Goal: Book appointment/travel/reservation

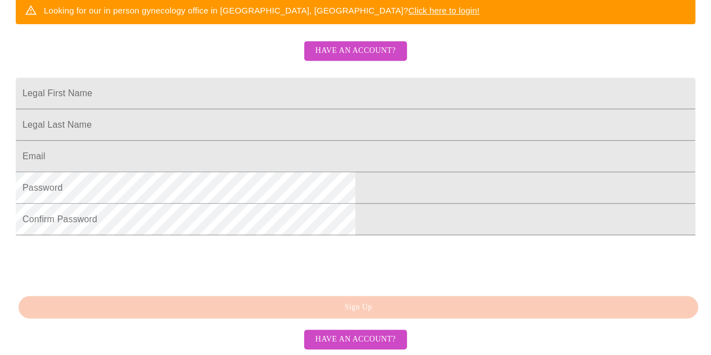
scroll to position [246, 0]
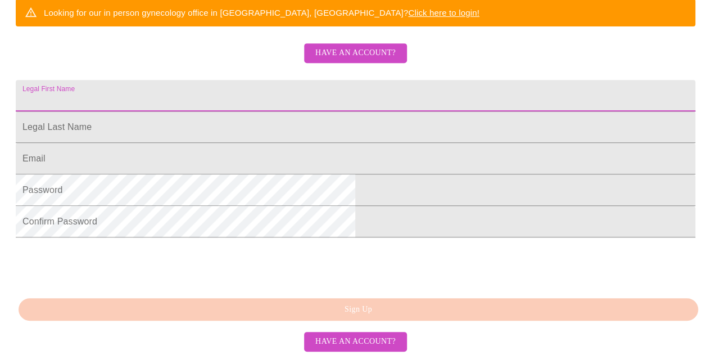
click at [256, 111] on input "Legal First Name" at bounding box center [355, 95] width 679 height 31
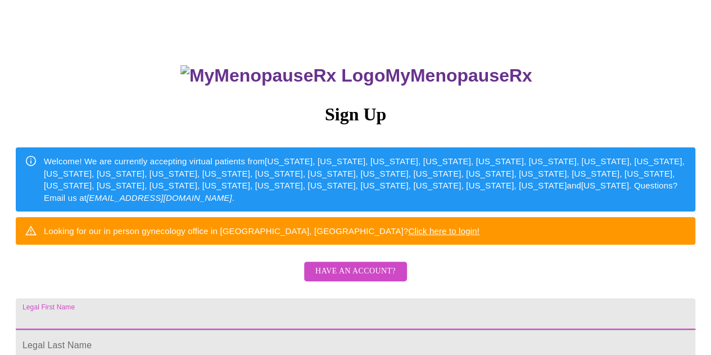
scroll to position [0, 0]
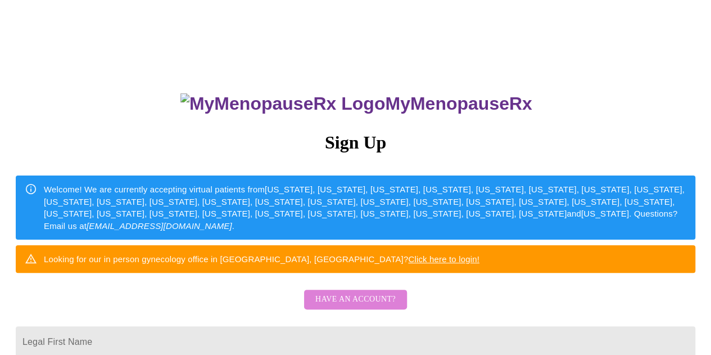
click at [362, 306] on span "Have an account?" at bounding box center [355, 299] width 80 height 14
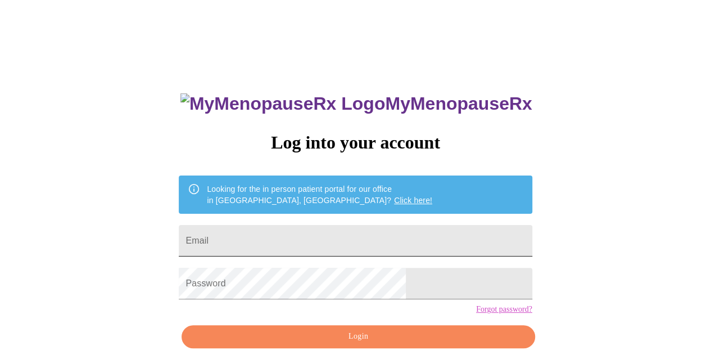
click at [335, 227] on input "Email" at bounding box center [355, 240] width 353 height 31
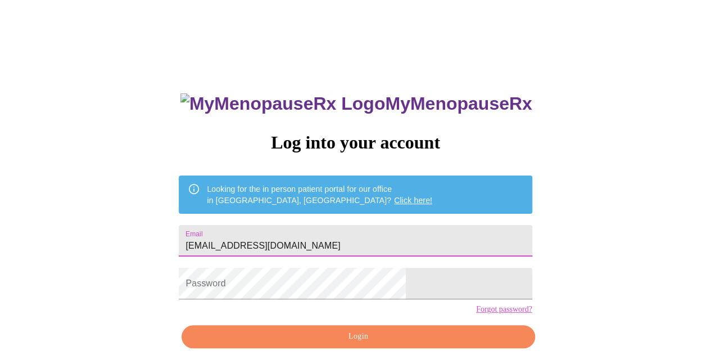
type input "[EMAIL_ADDRESS][DOMAIN_NAME]"
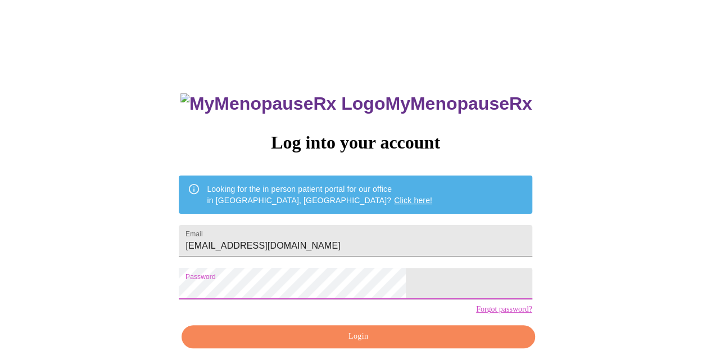
scroll to position [50, 0]
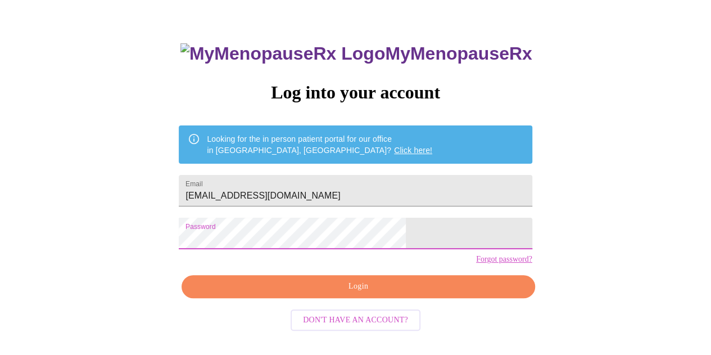
click at [377, 327] on span "Don't have an account?" at bounding box center [355, 320] width 105 height 14
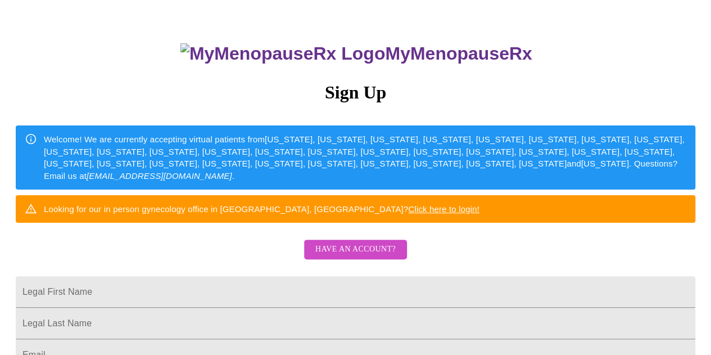
scroll to position [157, 0]
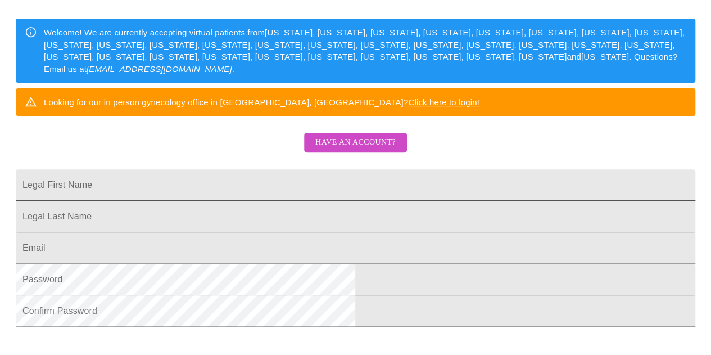
click at [295, 201] on input "Legal First Name" at bounding box center [355, 184] width 679 height 31
type input "[PERSON_NAME]"
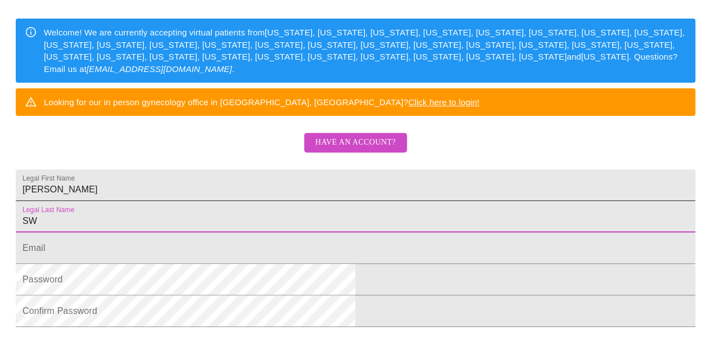
type input "S"
type input "[PERSON_NAME]"
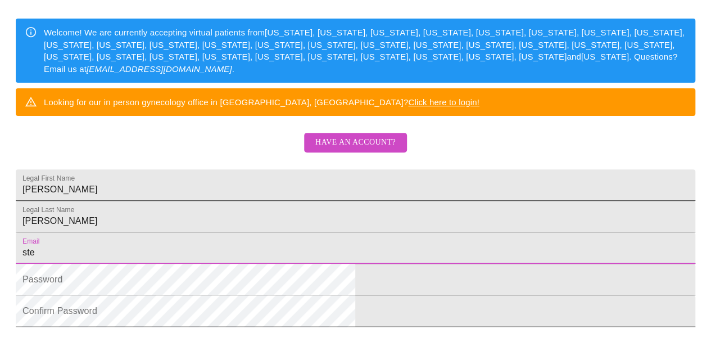
type input "[EMAIL_ADDRESS][DOMAIN_NAME]"
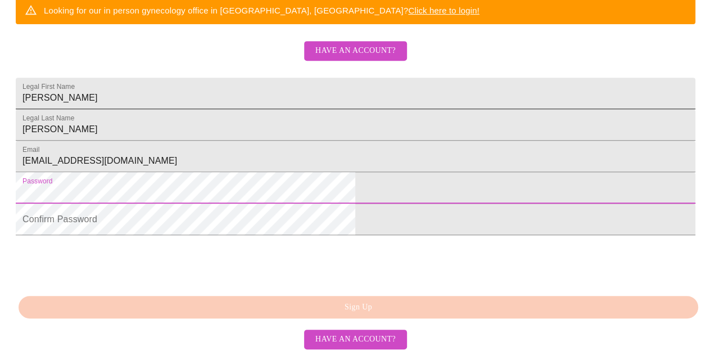
scroll to position [317, 0]
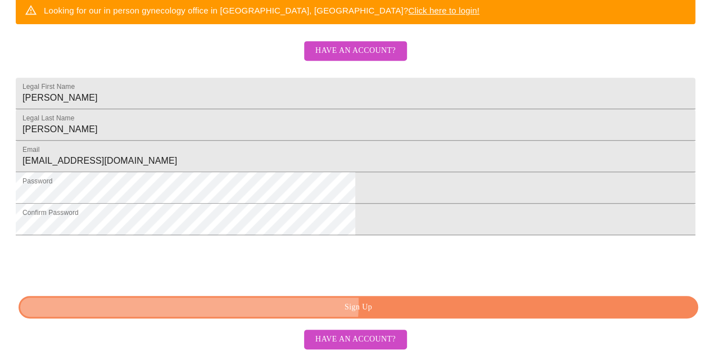
click at [344, 307] on span "Sign Up" at bounding box center [358, 307] width 654 height 14
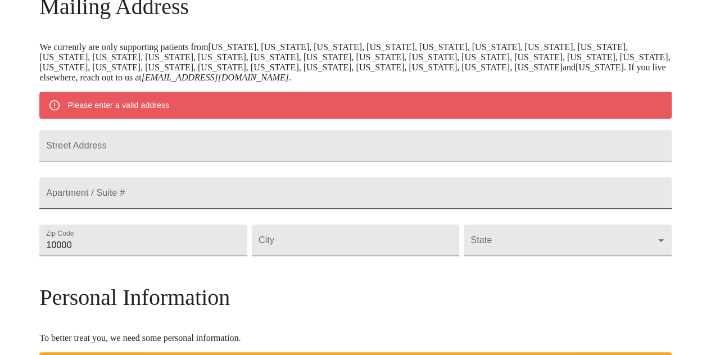
scroll to position [191, 0]
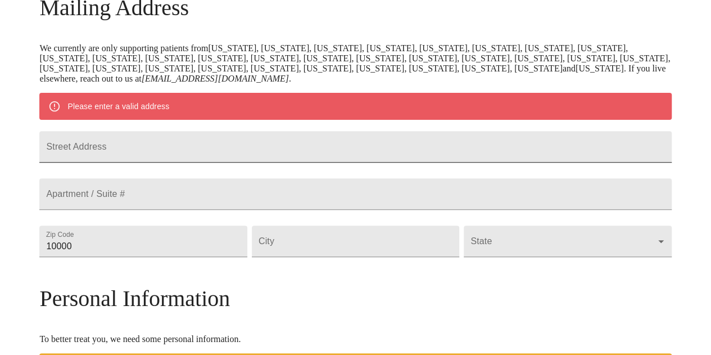
click at [213, 160] on input "Street Address" at bounding box center [355, 146] width 632 height 31
type input "0N420 [PERSON_NAME] Court"
type input "60190"
type input "Winfield"
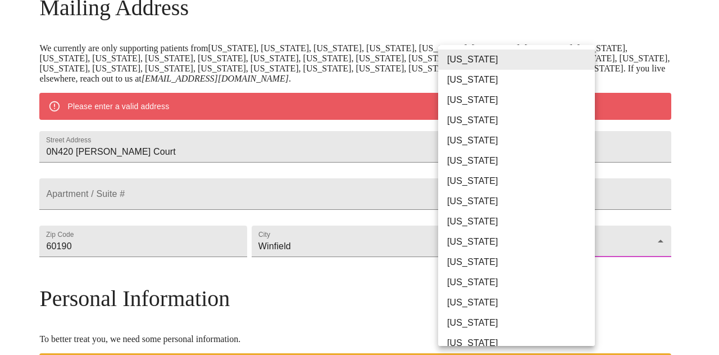
click at [473, 270] on body "MyMenopauseRx Welcome to MyMenopauseRx Since it's your first time here, you'll …" at bounding box center [359, 256] width 710 height 886
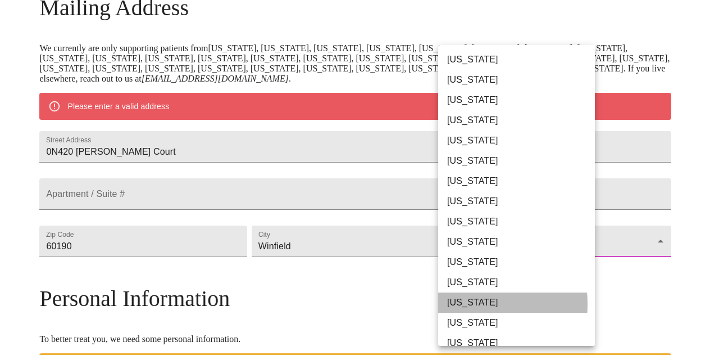
click at [454, 304] on li "[US_STATE]" at bounding box center [520, 302] width 165 height 20
type input "[US_STATE]"
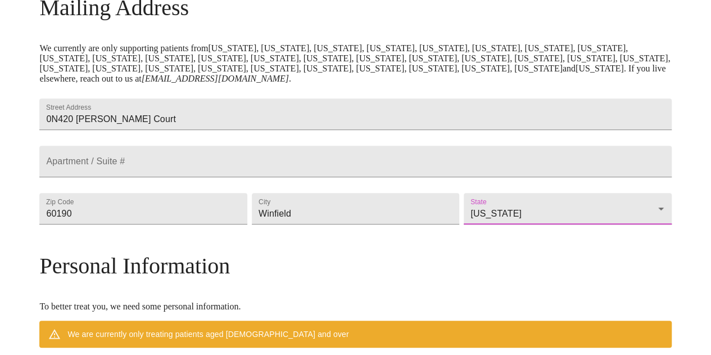
click at [614, 258] on div "MyMenopauseRx Welcome to MyMenopauseRx Since it's your first time here, you'll …" at bounding box center [355, 240] width 632 height 854
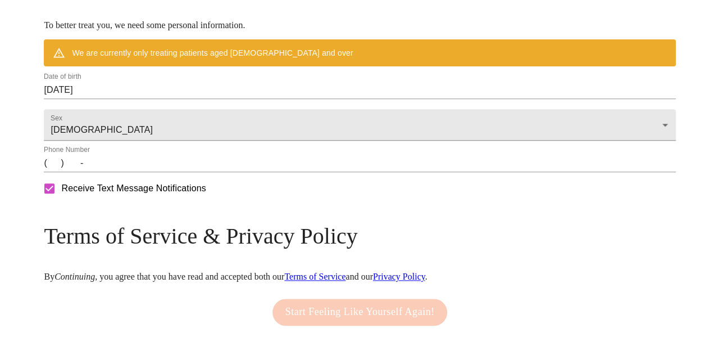
scroll to position [473, 0]
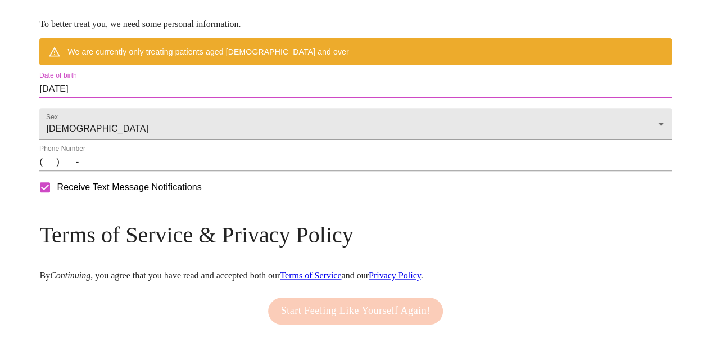
click at [183, 98] on input "[DATE]" at bounding box center [355, 89] width 632 height 18
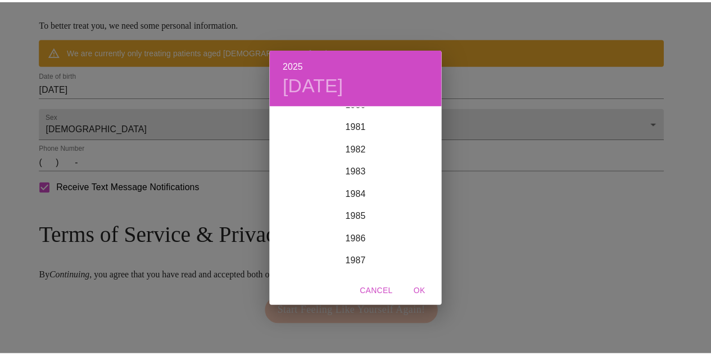
scroll to position [1834, 0]
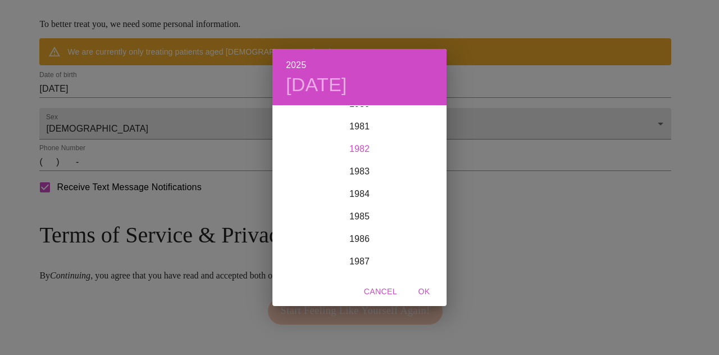
click at [353, 153] on div "1982" at bounding box center [360, 149] width 174 height 22
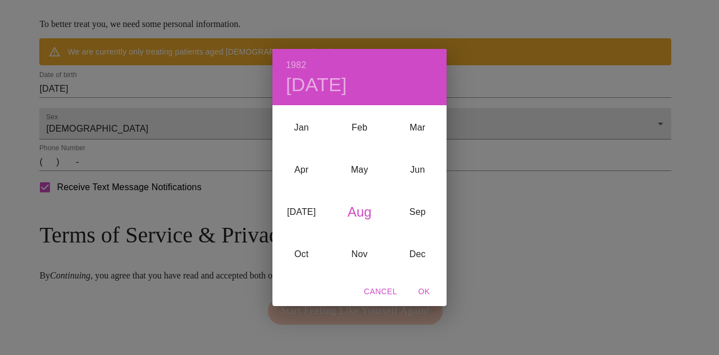
click at [355, 216] on div "Aug" at bounding box center [359, 211] width 58 height 42
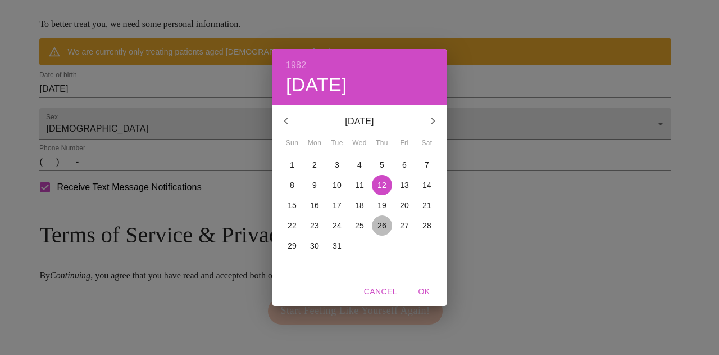
click at [382, 224] on p "26" at bounding box center [382, 225] width 9 height 11
click at [425, 289] on span "OK" at bounding box center [424, 291] width 27 height 14
type input "[DATE]"
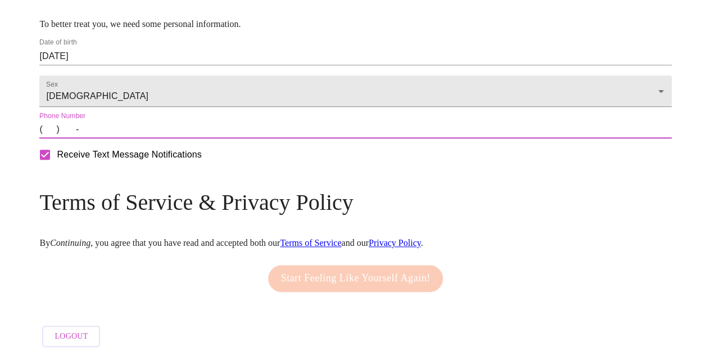
click at [128, 138] on input "(   )    -" at bounding box center [355, 129] width 632 height 18
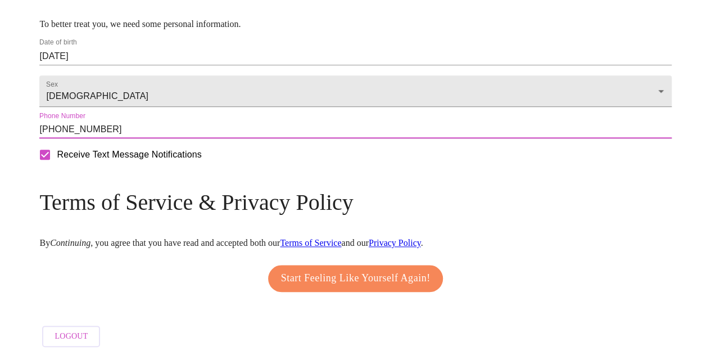
type input "[PHONE_NUMBER]"
click at [198, 169] on div "Receive Text Message Notifications" at bounding box center [355, 154] width 636 height 28
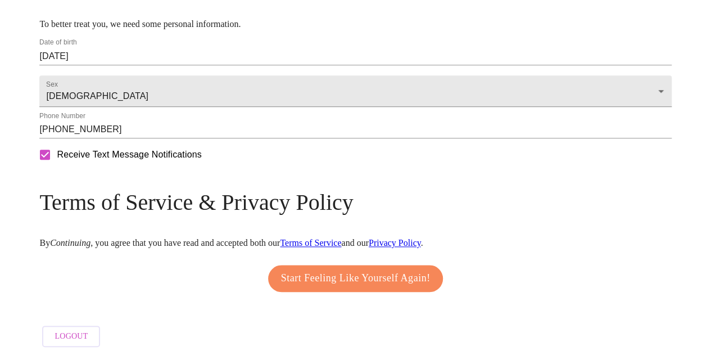
scroll to position [509, 0]
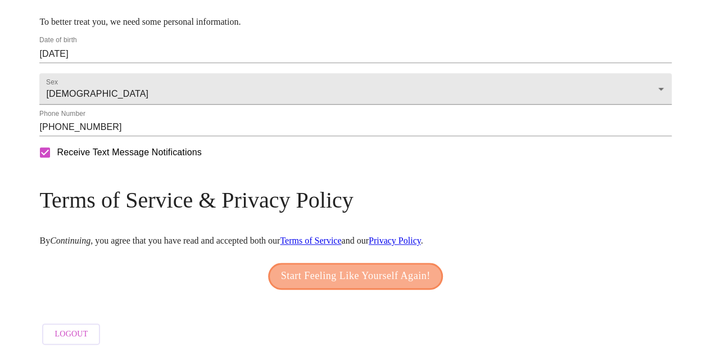
click at [346, 270] on span "Start Feeling Like Yourself Again!" at bounding box center [355, 276] width 149 height 18
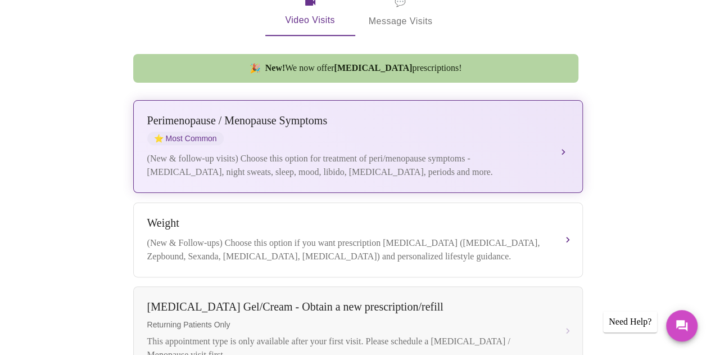
scroll to position [261, 0]
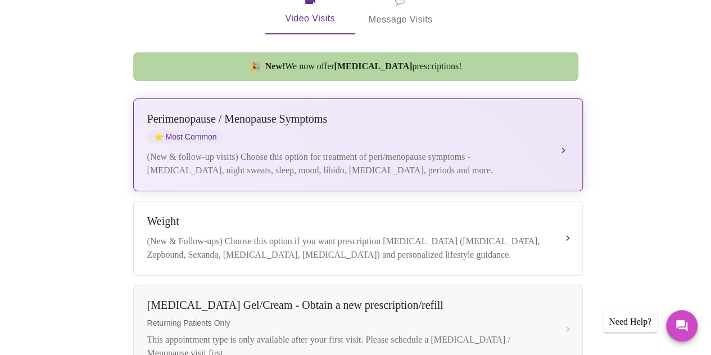
click at [301, 126] on div "[MEDICAL_DATA] / Menopause Symptoms ⭐ Most Common" at bounding box center [346, 127] width 399 height 31
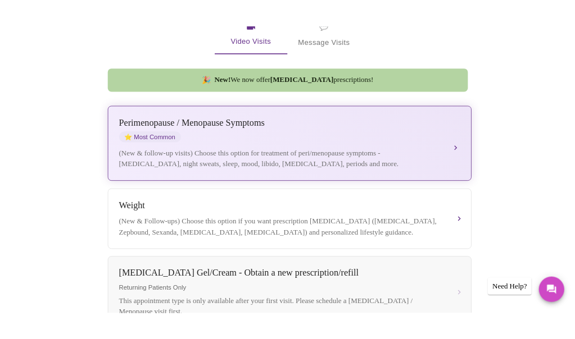
scroll to position [83, 0]
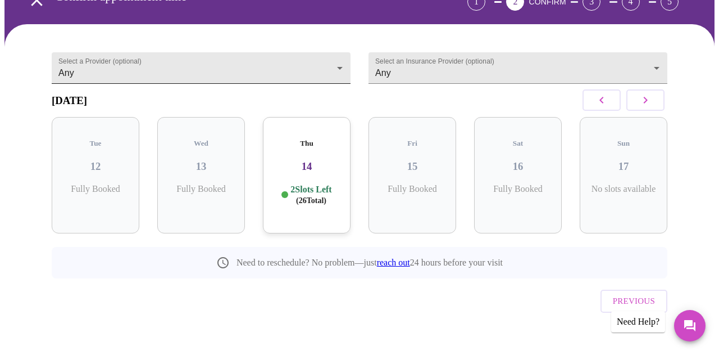
click at [337, 59] on body "MyMenopauseRx Appointments Messaging Labs Uploads Medications Community Refer a…" at bounding box center [359, 144] width 710 height 447
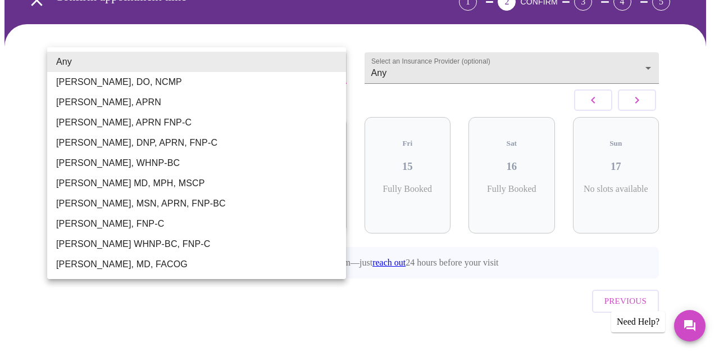
click at [167, 78] on li "[PERSON_NAME], DO, NCMP" at bounding box center [196, 82] width 299 height 20
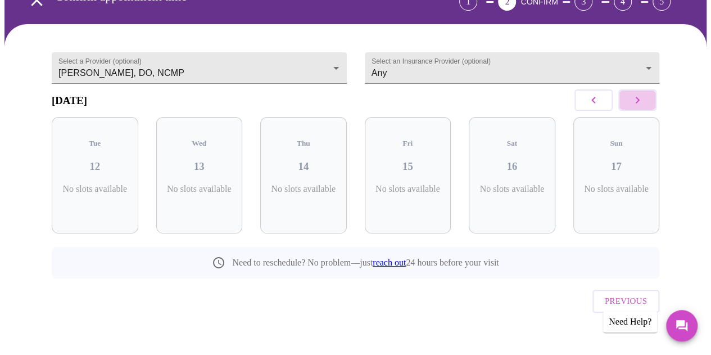
click at [643, 103] on icon "button" at bounding box center [636, 99] width 13 height 13
click at [593, 98] on icon "button" at bounding box center [593, 99] width 13 height 13
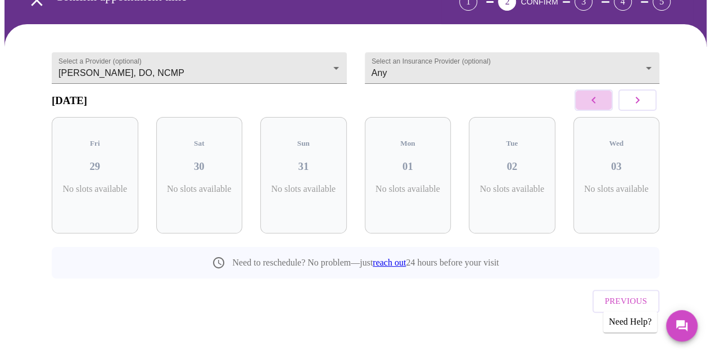
click at [593, 98] on icon "button" at bounding box center [593, 99] width 13 height 13
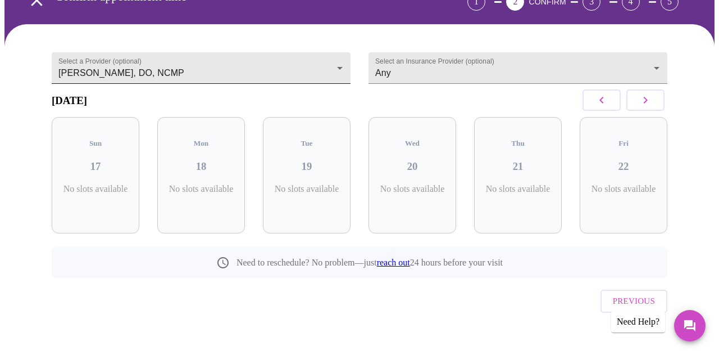
click at [330, 65] on body "MyMenopauseRx Appointments Messaging Labs Uploads Medications Community Refer a…" at bounding box center [359, 144] width 710 height 447
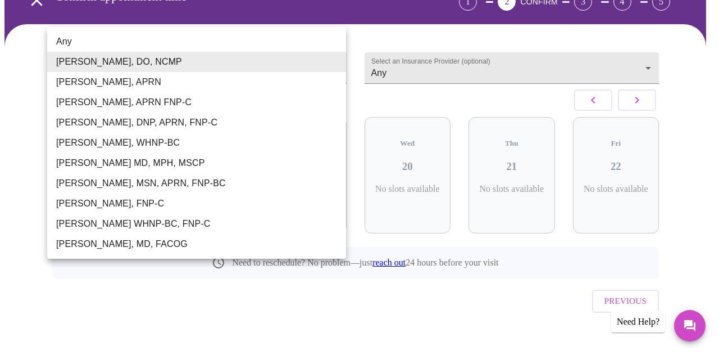
click at [301, 83] on li "[PERSON_NAME], APRN" at bounding box center [196, 82] width 299 height 20
type input "[PERSON_NAME], APRN"
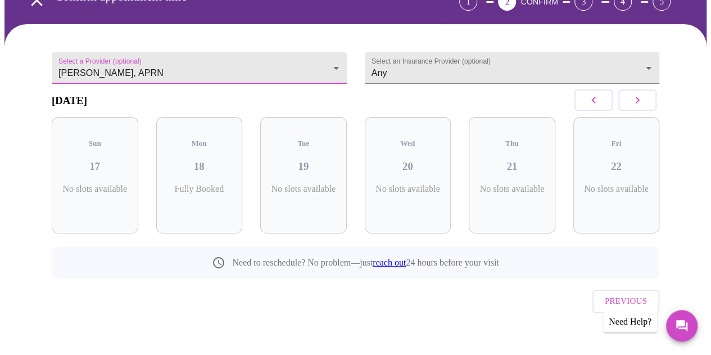
click at [630, 104] on button "button" at bounding box center [637, 99] width 38 height 21
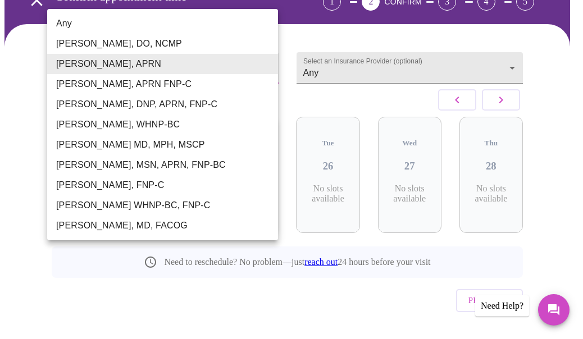
click at [238, 65] on body "MyMenopauseRx Appointments Messaging Labs Uploads Medications Community Refer a…" at bounding box center [291, 144] width 574 height 447
click at [114, 83] on li "[PERSON_NAME], APRN FNP-C" at bounding box center [162, 84] width 231 height 20
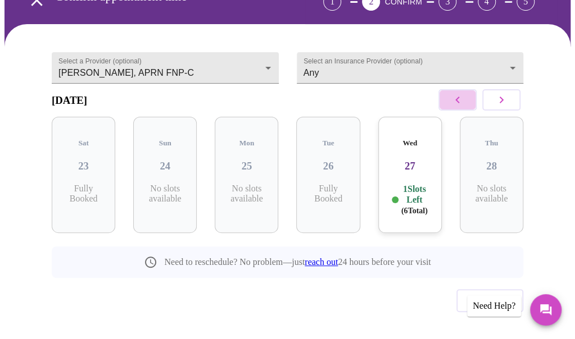
click at [457, 111] on button "button" at bounding box center [457, 99] width 38 height 21
click at [506, 107] on icon "button" at bounding box center [500, 99] width 13 height 13
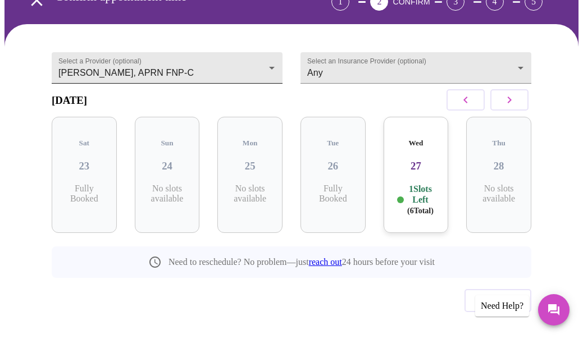
click at [270, 62] on body "MyMenopauseRx Appointments Messaging Labs Uploads Medications Community Refer a…" at bounding box center [291, 144] width 574 height 447
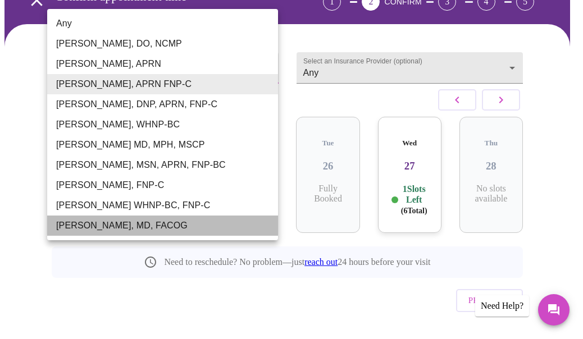
click at [137, 221] on li "[PERSON_NAME], MD, FACOG" at bounding box center [162, 226] width 231 height 20
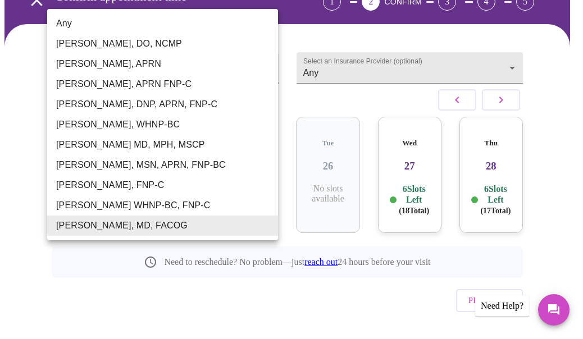
click at [267, 62] on body "MyMenopauseRx Appointments Messaging Labs Uploads Medications Community Refer a…" at bounding box center [291, 144] width 574 height 447
click at [131, 89] on li "[PERSON_NAME], APRN FNP-C" at bounding box center [162, 84] width 231 height 20
type input "[PERSON_NAME], APRN FNP-C"
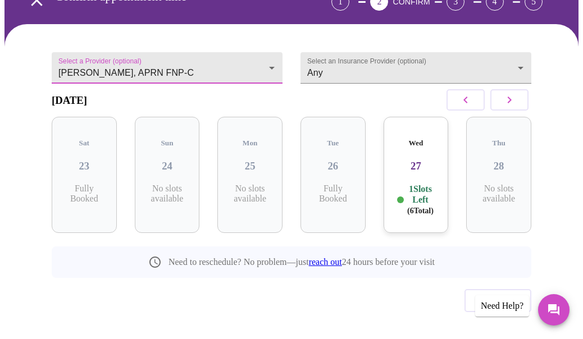
click at [266, 60] on body "MyMenopauseRx Appointments Messaging Labs Uploads Medications Community Refer a…" at bounding box center [291, 144] width 574 height 447
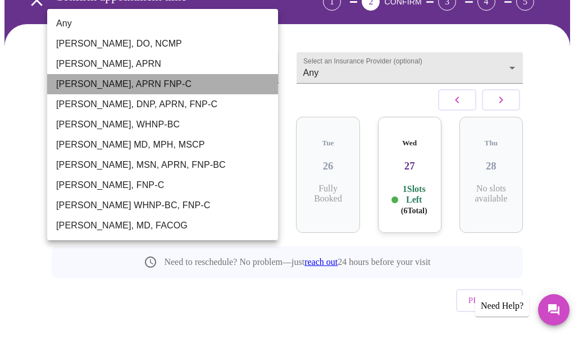
click at [102, 89] on li "[PERSON_NAME], APRN FNP-C" at bounding box center [162, 84] width 231 height 20
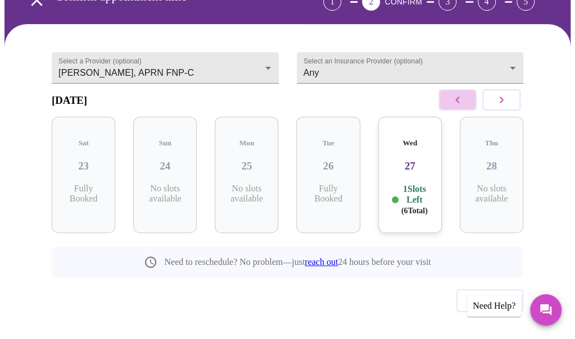
click at [466, 111] on button "button" at bounding box center [457, 99] width 38 height 21
click at [463, 105] on icon "button" at bounding box center [457, 99] width 13 height 13
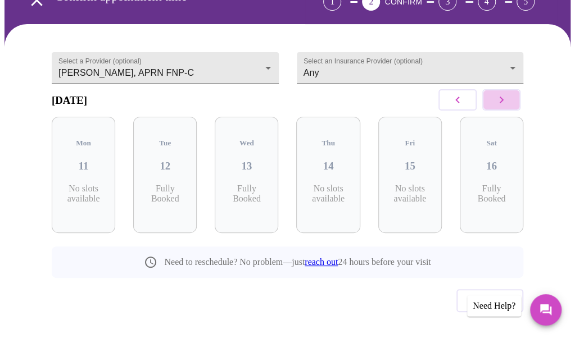
click at [508, 102] on icon "button" at bounding box center [500, 99] width 13 height 13
click at [419, 160] on h3 "27" at bounding box center [410, 166] width 46 height 12
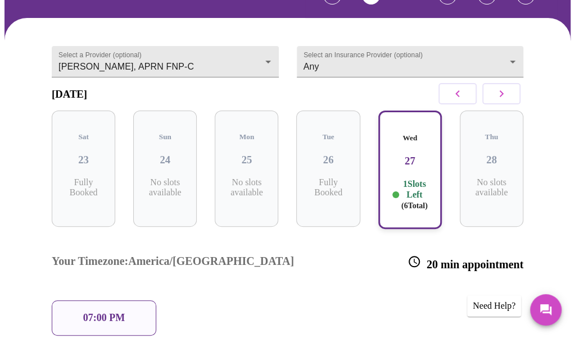
scroll to position [79, 0]
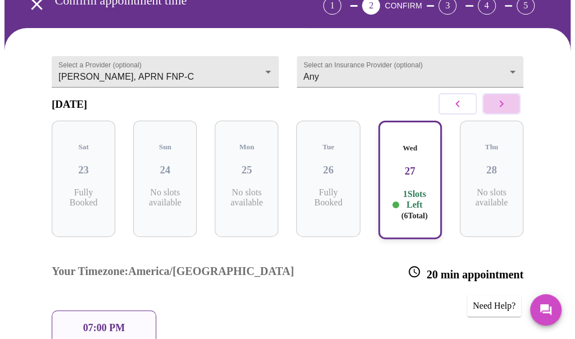
click at [503, 107] on icon "button" at bounding box center [502, 104] width 4 height 7
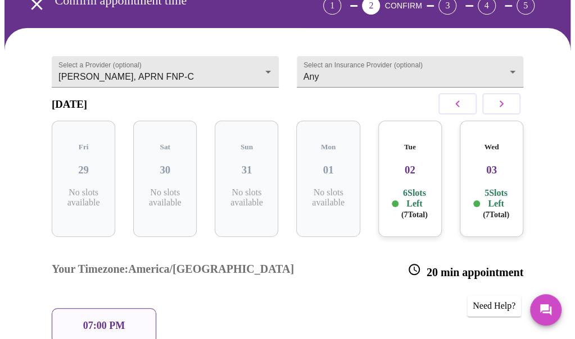
scroll to position [126, 0]
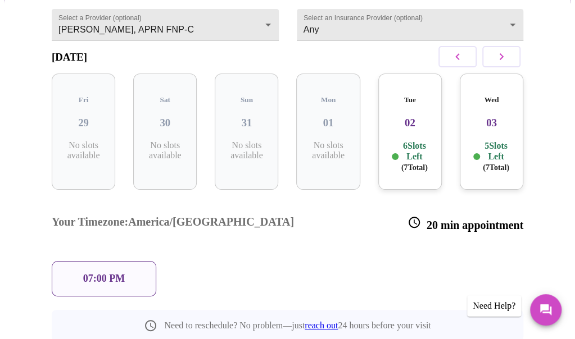
click at [396, 140] on div "6 Slots Left ( 7 Total)" at bounding box center [410, 156] width 46 height 33
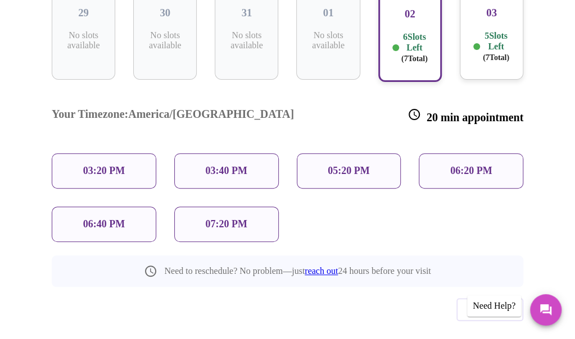
scroll to position [237, 0]
click at [91, 165] on p "03:20 PM" at bounding box center [104, 171] width 42 height 12
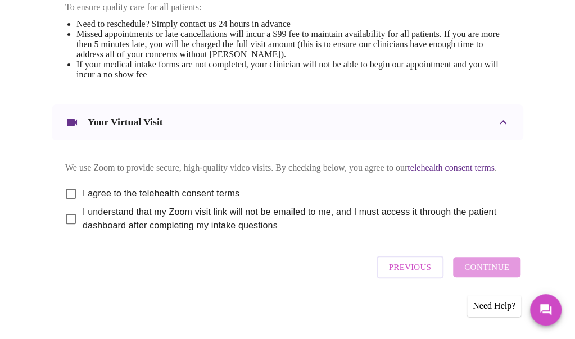
scroll to position [575, 0]
click at [62, 196] on input "I agree to the telehealth consent terms" at bounding box center [71, 194] width 24 height 24
checkbox input "true"
click at [66, 219] on input "I understand that my Zoom visit link will not be emailed to me, and I must acce…" at bounding box center [71, 219] width 24 height 24
checkbox input "true"
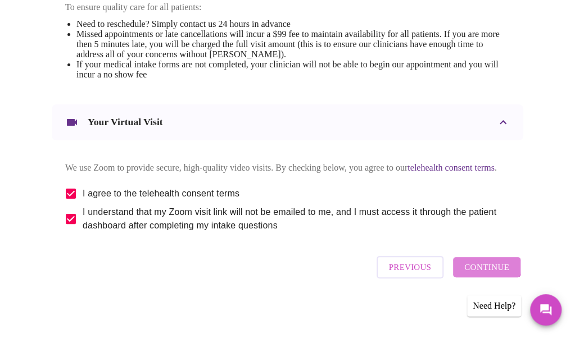
click at [475, 265] on span "Continue" at bounding box center [486, 267] width 45 height 15
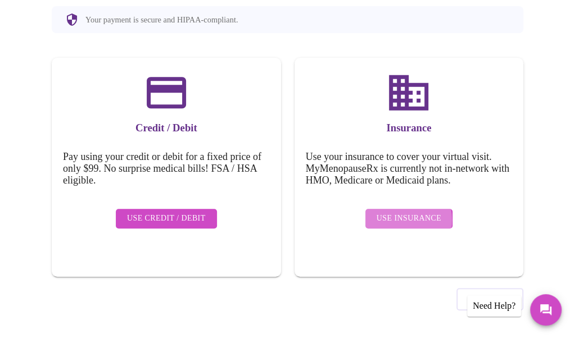
click at [399, 212] on span "Use Insurance" at bounding box center [408, 219] width 65 height 14
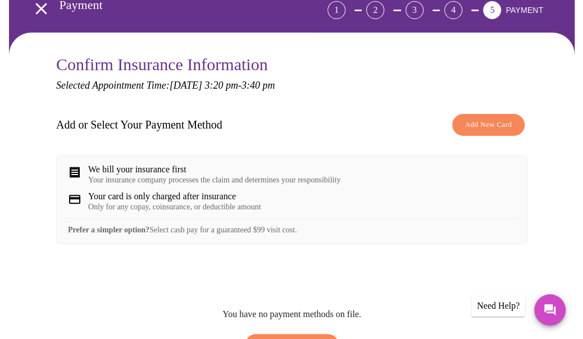
scroll to position [74, 0]
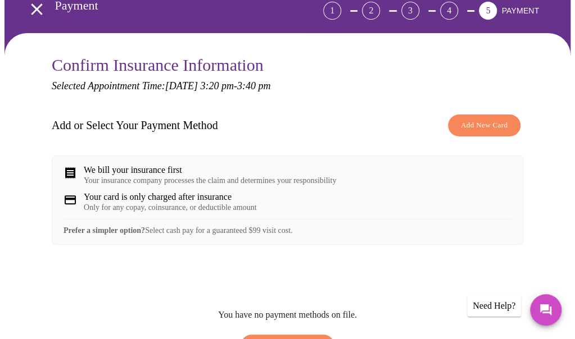
click at [461, 125] on button "Add New Card" at bounding box center [484, 126] width 72 height 22
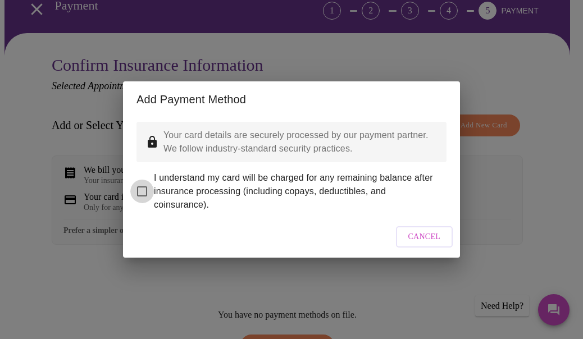
click at [143, 183] on input "I understand my card will be charged for any remaining balance after insurance …" at bounding box center [142, 192] width 24 height 24
checkbox input "true"
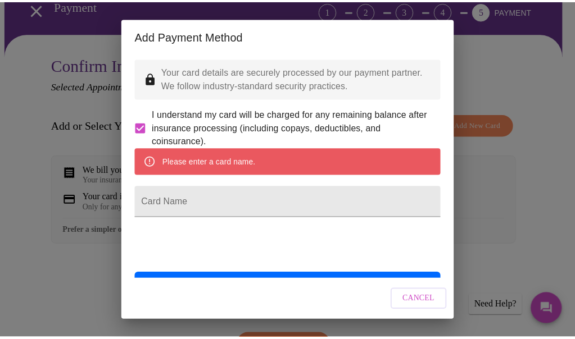
scroll to position [56, 0]
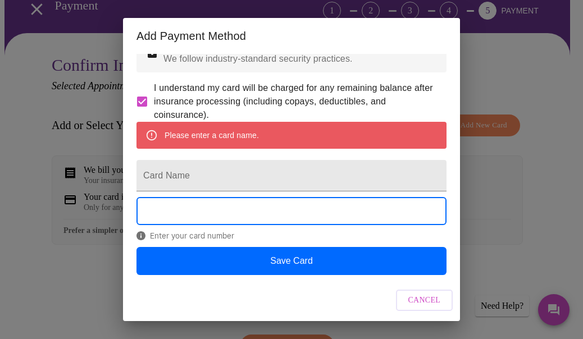
click at [484, 172] on div "Add Payment Method Your card details are securely processed by our payment part…" at bounding box center [291, 169] width 583 height 339
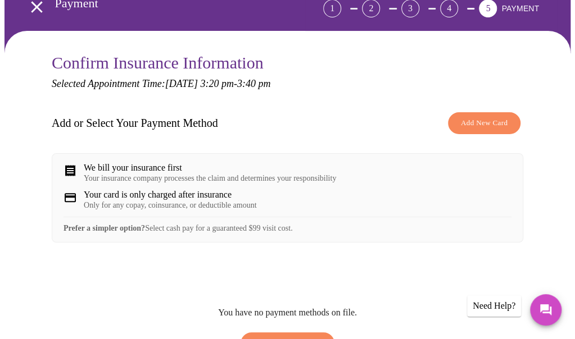
scroll to position [89, 0]
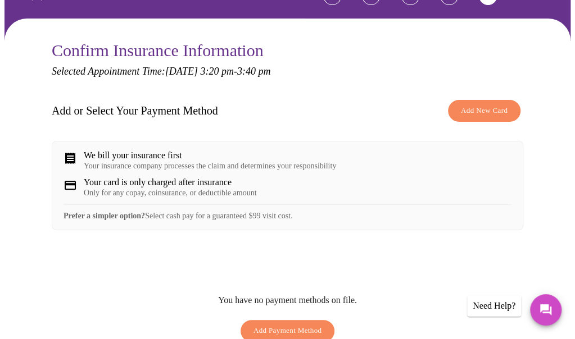
click at [121, 162] on div "Your insurance company processes the claim and determines your responsibility" at bounding box center [210, 166] width 252 height 9
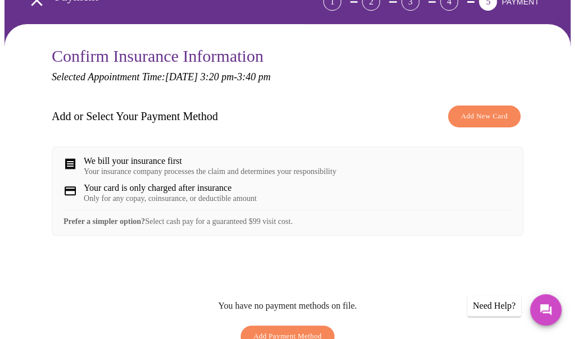
scroll to position [192, 0]
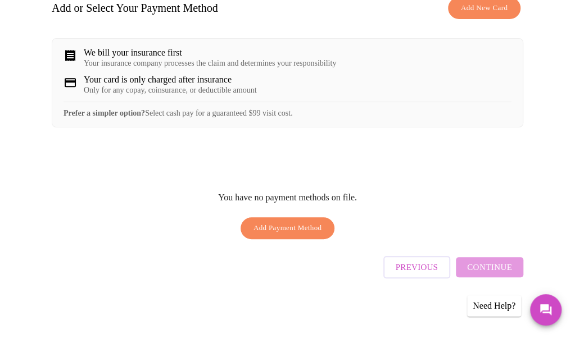
click at [406, 264] on span "Previous" at bounding box center [417, 267] width 42 height 15
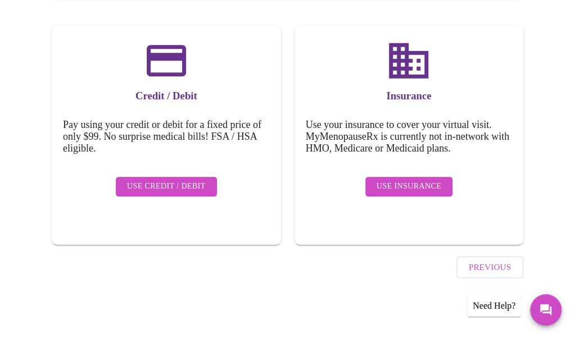
scroll to position [134, 0]
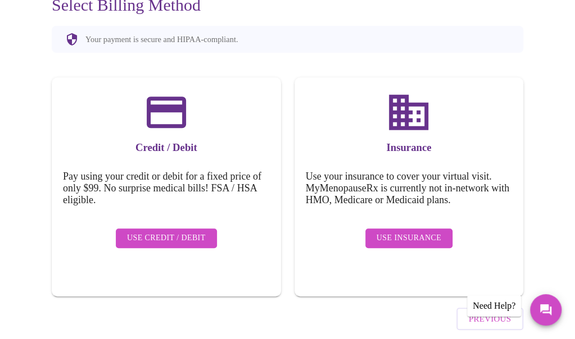
click at [410, 232] on span "Use Insurance" at bounding box center [408, 239] width 65 height 14
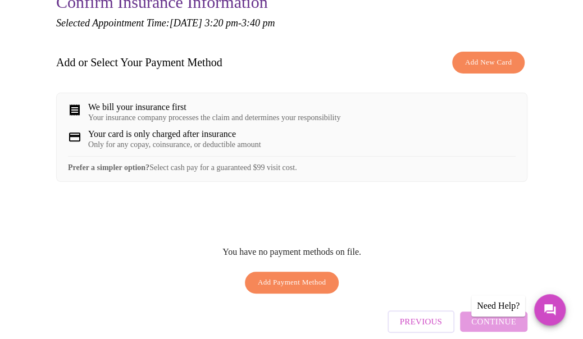
scroll to position [192, 0]
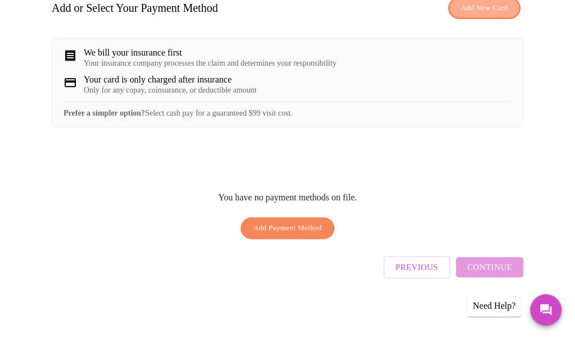
click at [481, 8] on span "Add New Card" at bounding box center [484, 8] width 47 height 13
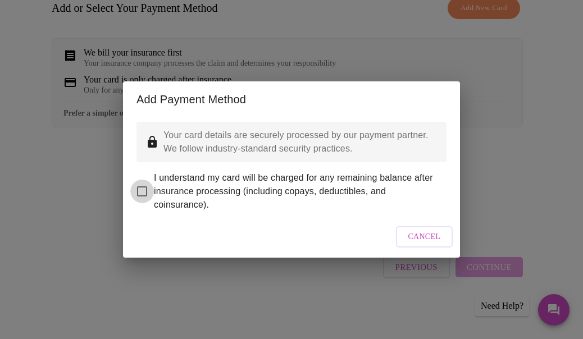
click at [146, 183] on input "I understand my card will be charged for any remaining balance after insurance …" at bounding box center [142, 192] width 24 height 24
checkbox input "true"
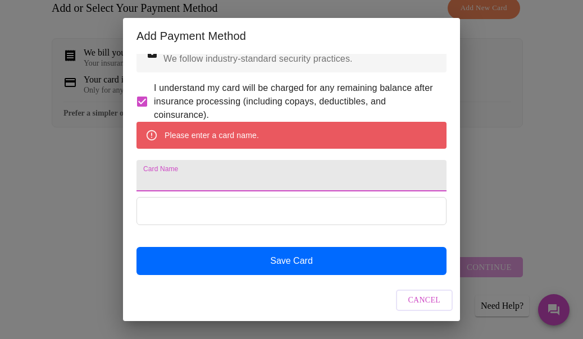
click at [212, 175] on input "Card Name" at bounding box center [292, 175] width 310 height 31
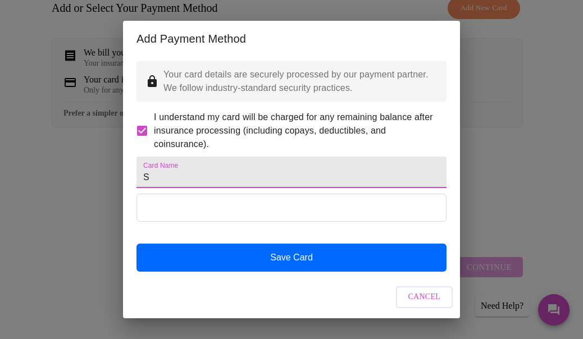
scroll to position [23, 0]
type input "[PERSON_NAME]"
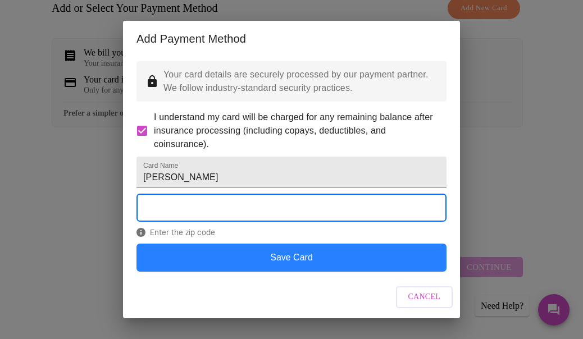
click at [266, 260] on button "Save Card" at bounding box center [292, 258] width 310 height 28
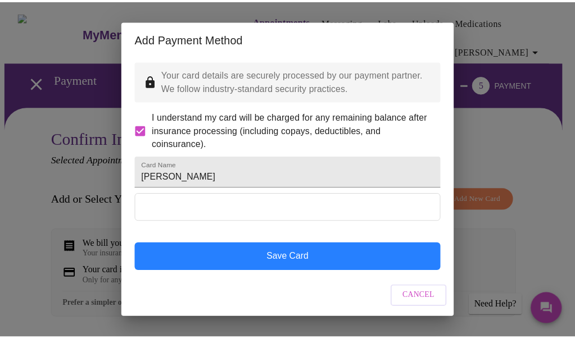
scroll to position [0, 0]
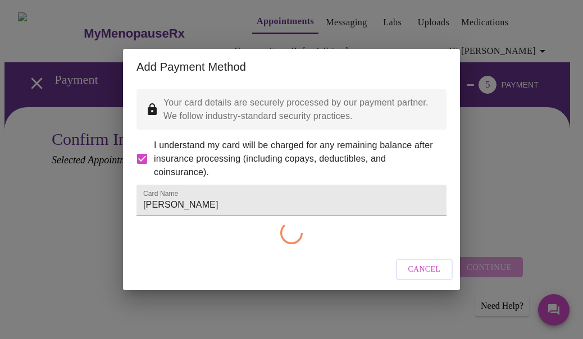
checkbox input "false"
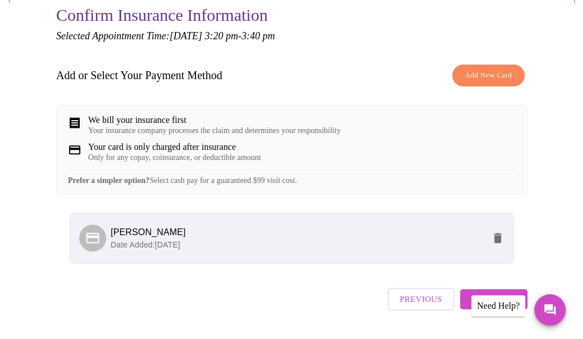
scroll to position [164, 0]
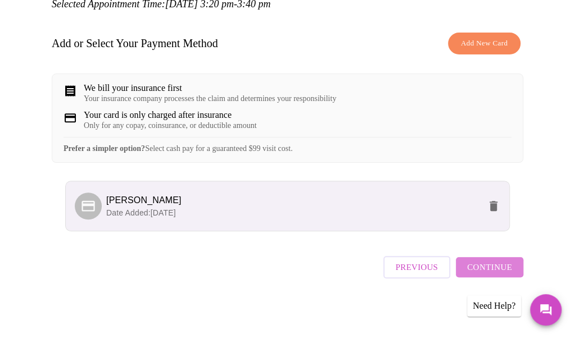
click at [506, 267] on span "Continue" at bounding box center [489, 267] width 45 height 15
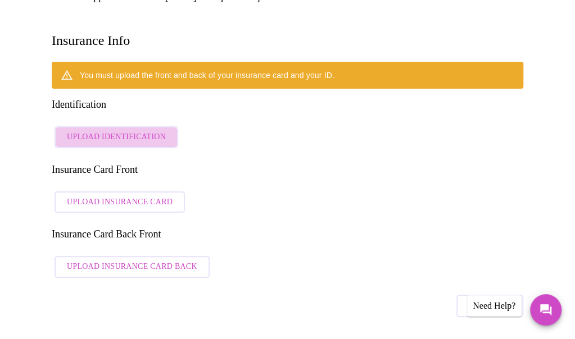
click at [149, 130] on span "Upload Identification" at bounding box center [116, 137] width 99 height 14
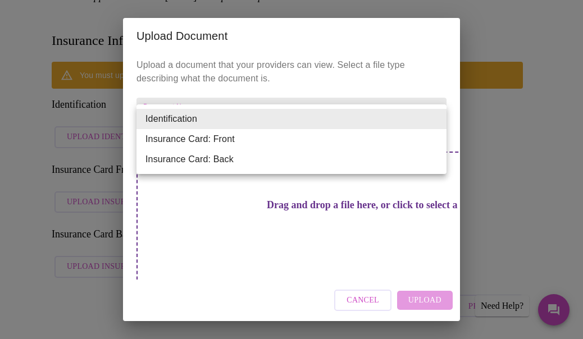
click at [308, 137] on li "Insurance Card: Front" at bounding box center [292, 139] width 310 height 20
type input "Insurance Card: Front"
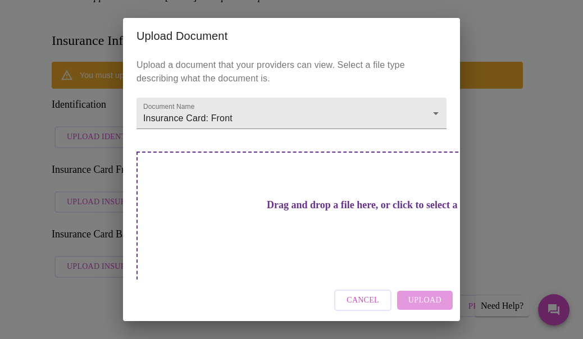
click at [543, 153] on div "Upload Document Upload a document that your providers can view. Select a file t…" at bounding box center [291, 169] width 583 height 339
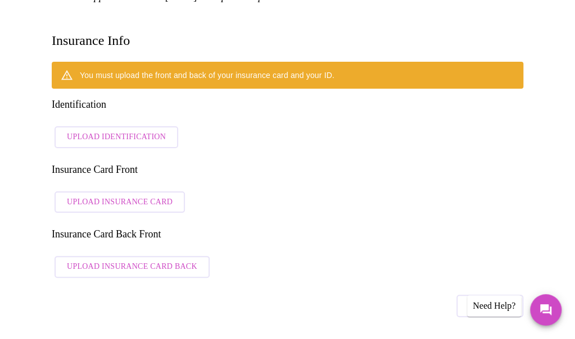
click at [137, 130] on span "Upload Identification" at bounding box center [116, 137] width 99 height 14
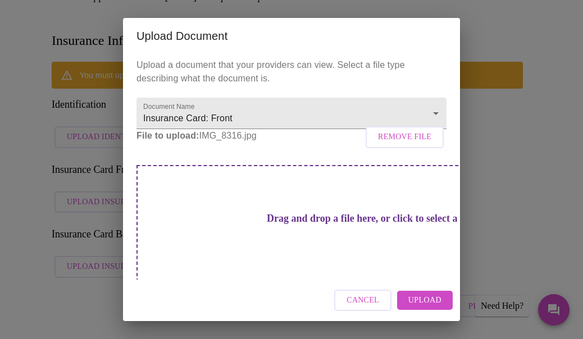
scroll to position [13, 0]
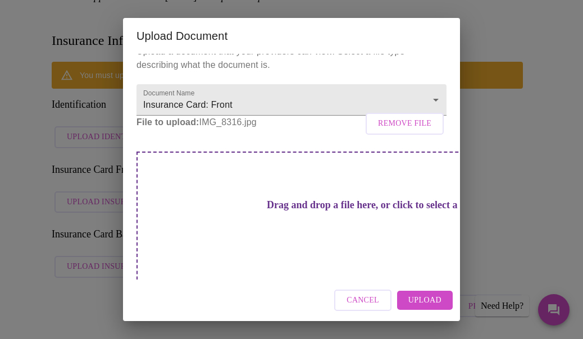
click at [500, 132] on div "Upload Document Upload a document that your providers can view. Select a file t…" at bounding box center [291, 169] width 583 height 339
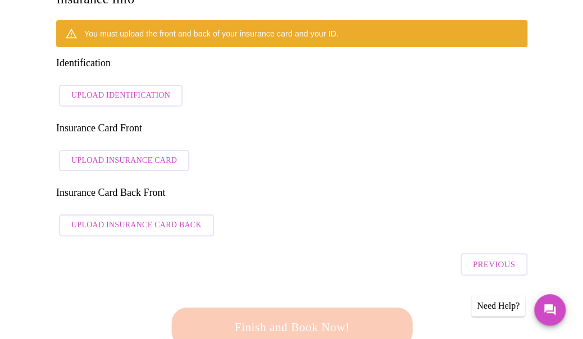
scroll to position [205, 0]
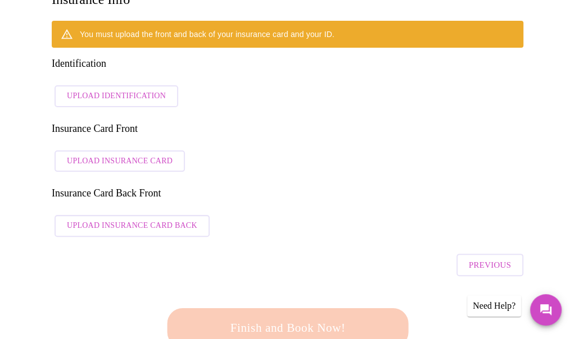
click at [133, 155] on span "Upload Insurance Card" at bounding box center [120, 162] width 106 height 14
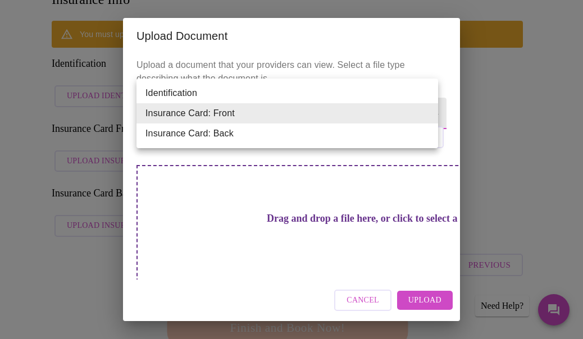
click at [230, 131] on li "Insurance Card: Back" at bounding box center [288, 134] width 302 height 20
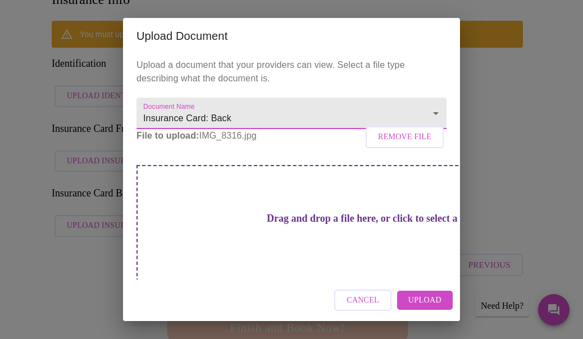
click at [414, 144] on span "Remove File" at bounding box center [404, 137] width 53 height 14
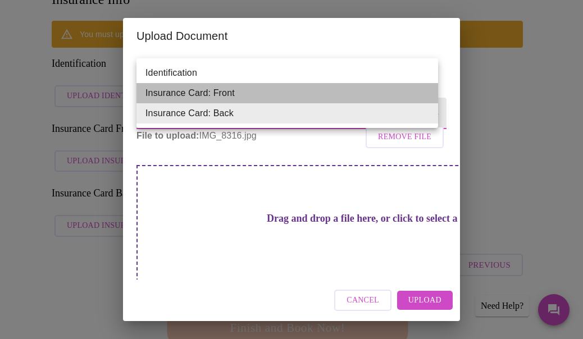
click at [333, 93] on li "Insurance Card: Front" at bounding box center [288, 93] width 302 height 20
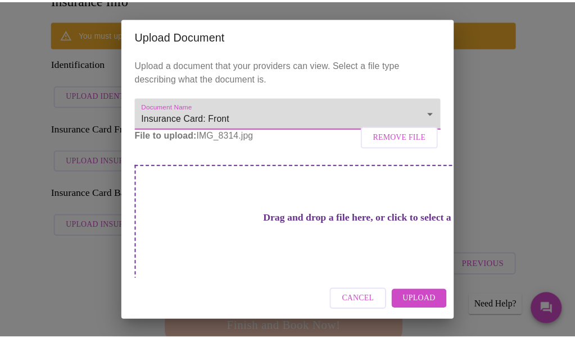
scroll to position [13, 0]
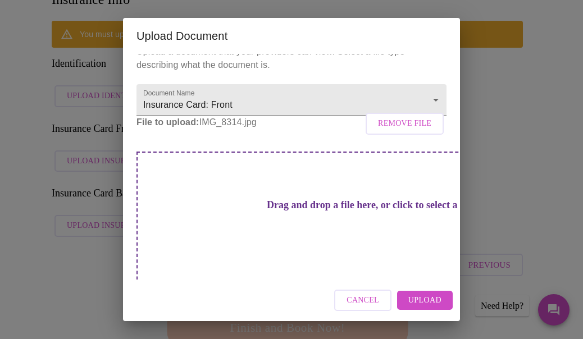
click at [323, 211] on h3 "Drag and drop a file here, or click to select a file" at bounding box center [370, 205] width 310 height 12
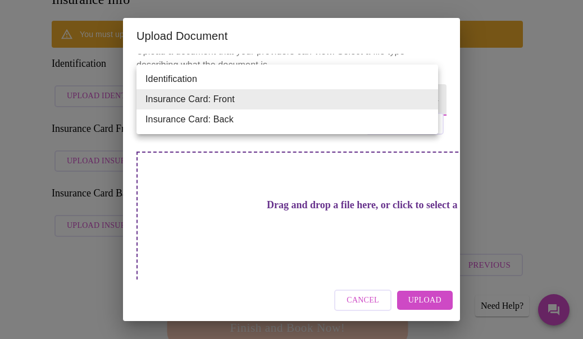
click at [361, 116] on li "Insurance Card: Back" at bounding box center [288, 120] width 302 height 20
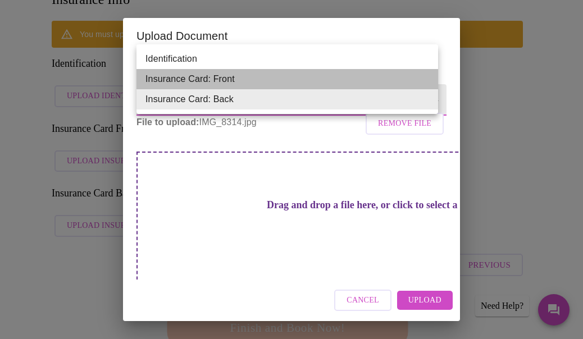
click at [310, 84] on li "Insurance Card: Front" at bounding box center [288, 79] width 302 height 20
type input "Insurance Card: Front"
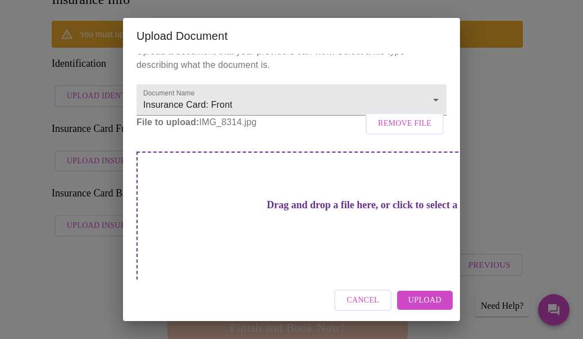
click at [501, 103] on div "Upload Document Upload a document that your providers can view. Select a file t…" at bounding box center [291, 169] width 583 height 339
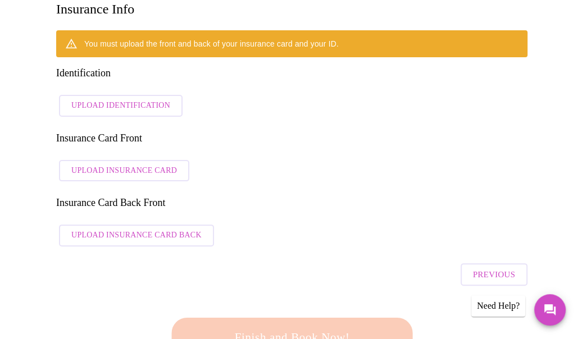
scroll to position [194, 0]
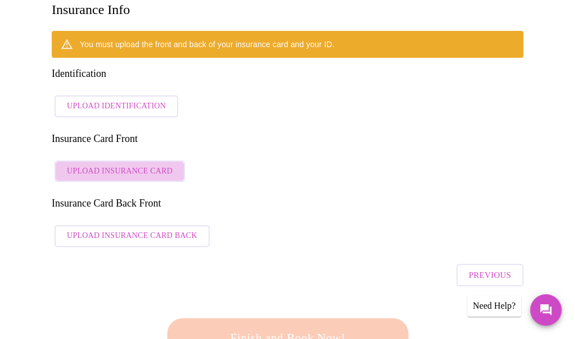
click at [137, 165] on span "Upload Insurance Card" at bounding box center [120, 172] width 106 height 14
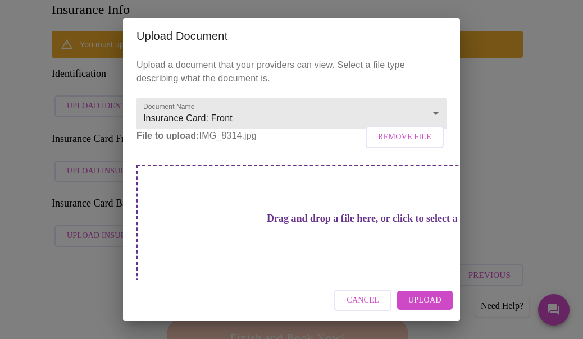
click at [243, 143] on p "File to upload: IMG_8314.jpg Remove File" at bounding box center [292, 135] width 310 height 13
click at [389, 144] on span "Remove File" at bounding box center [404, 137] width 53 height 14
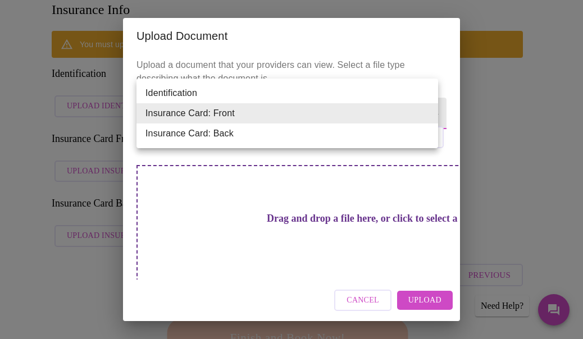
click at [528, 82] on div at bounding box center [291, 169] width 583 height 339
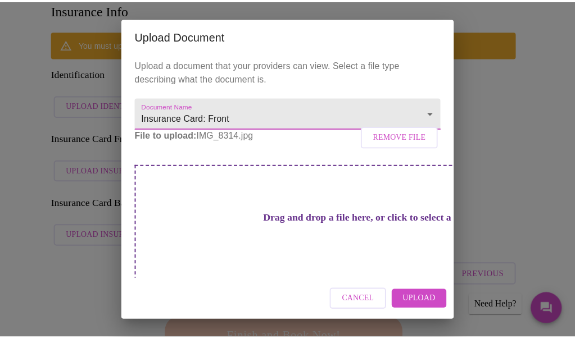
scroll to position [13, 0]
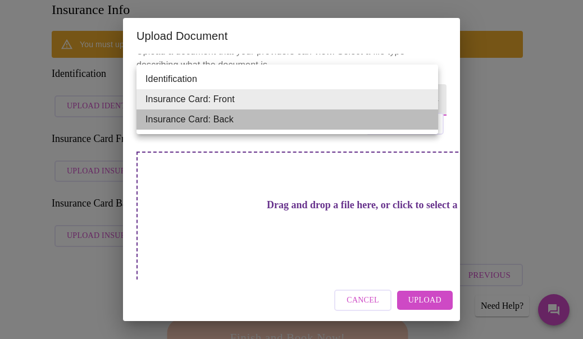
click at [280, 125] on li "Insurance Card: Back" at bounding box center [288, 120] width 302 height 20
type input "Insurance Card: Back"
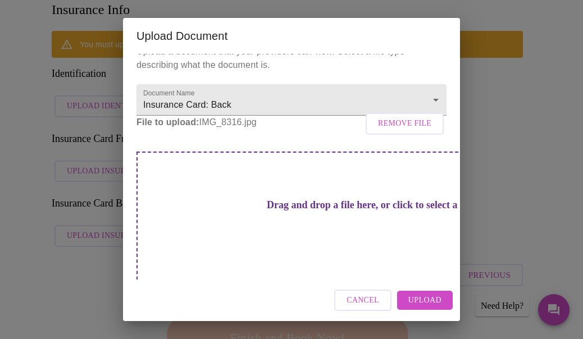
click at [487, 77] on div "Upload Document Upload a document that your providers can view. Select a file t…" at bounding box center [291, 169] width 583 height 339
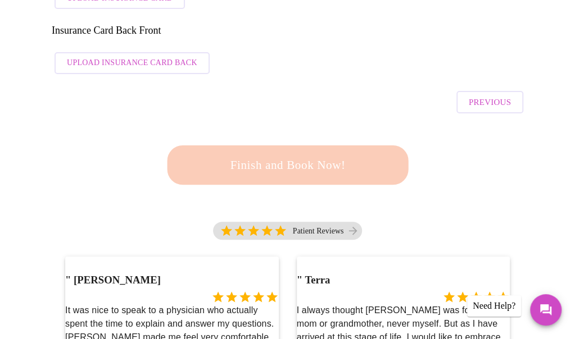
scroll to position [368, 0]
click at [273, 130] on div "Finish and Book Now!" at bounding box center [288, 165] width 248 height 70
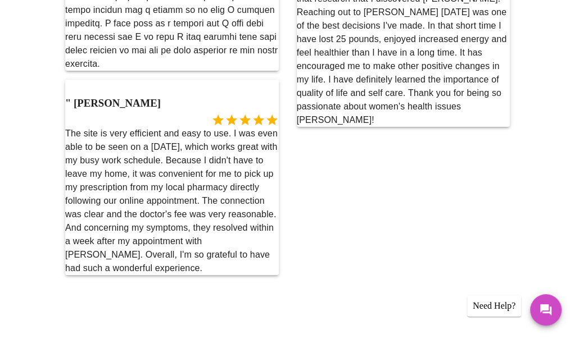
scroll to position [2506, 0]
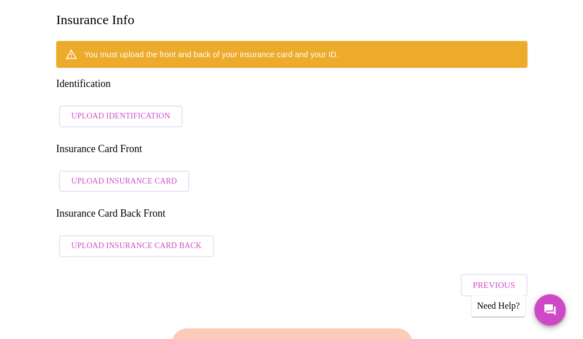
scroll to position [180, 0]
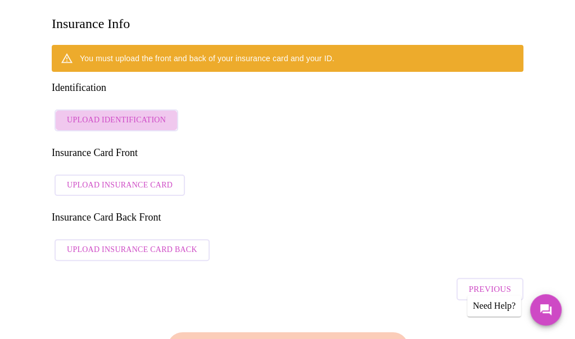
click at [136, 114] on span "Upload Identification" at bounding box center [116, 121] width 99 height 14
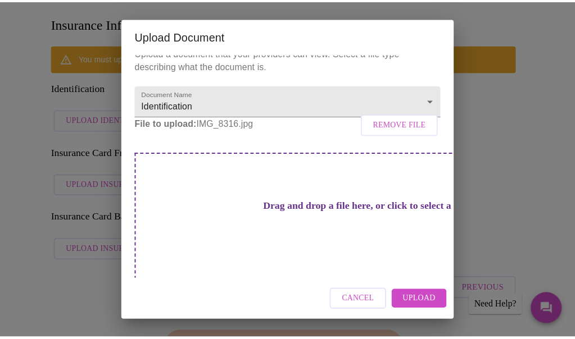
scroll to position [0, 0]
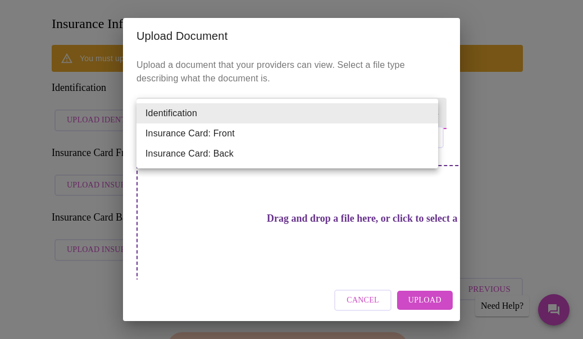
click at [30, 110] on div at bounding box center [291, 169] width 583 height 339
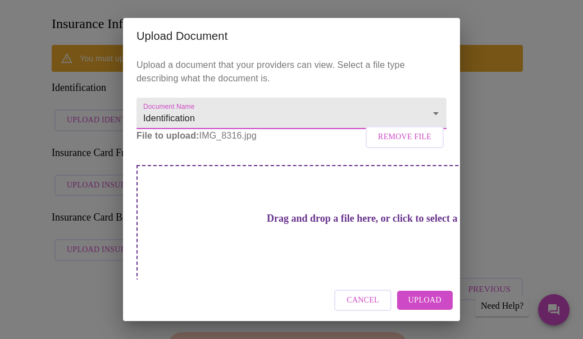
click at [528, 105] on div "Upload Document Upload a document that your providers can view. Select a file t…" at bounding box center [291, 169] width 583 height 339
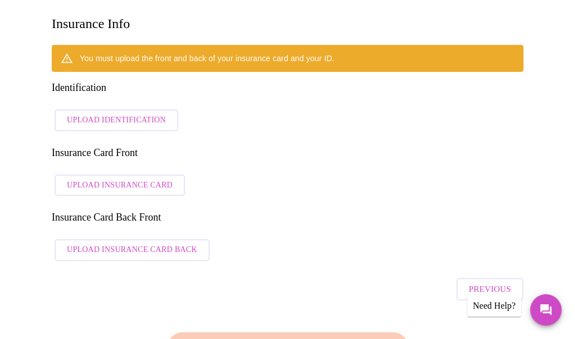
click at [119, 114] on span "Upload Identification" at bounding box center [116, 121] width 99 height 14
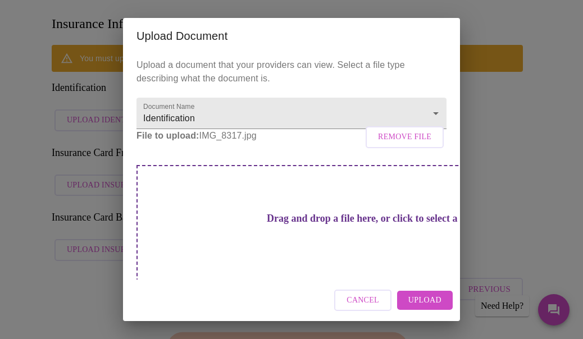
click at [495, 98] on div "Upload Document Upload a document that your providers can view. Select a file t…" at bounding box center [291, 169] width 583 height 339
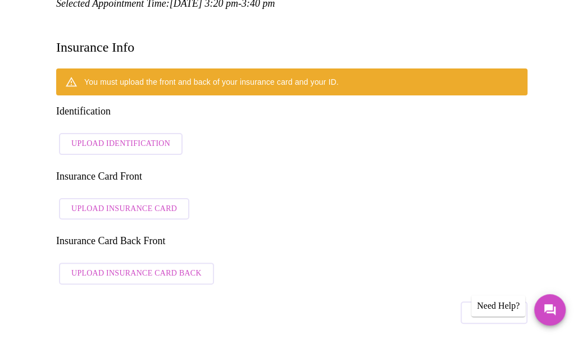
scroll to position [155, 0]
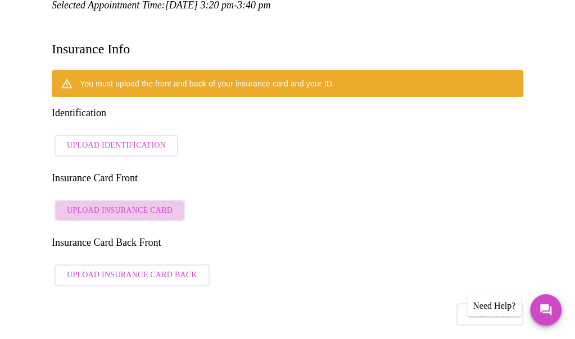
click at [153, 204] on span "Upload Insurance Card" at bounding box center [120, 211] width 106 height 14
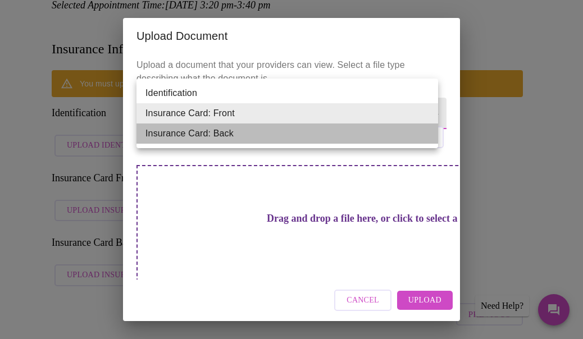
click at [376, 130] on li "Insurance Card: Back" at bounding box center [288, 134] width 302 height 20
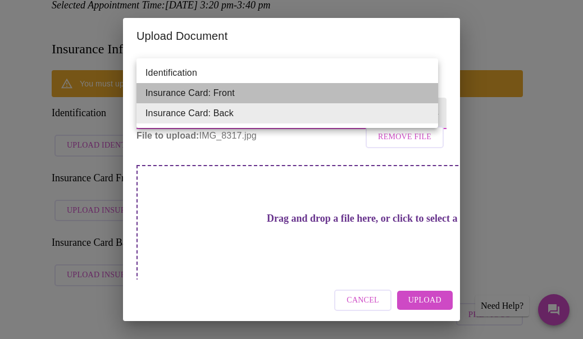
click at [253, 93] on li "Insurance Card: Front" at bounding box center [288, 93] width 302 height 20
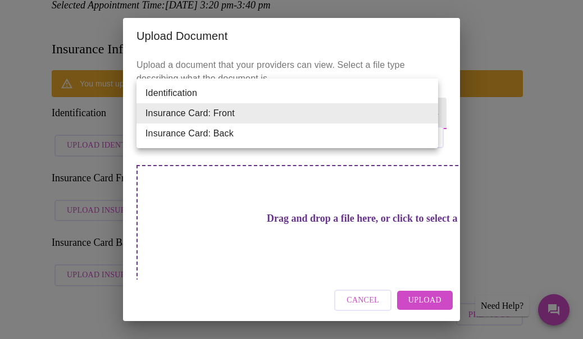
click at [264, 133] on li "Insurance Card: Back" at bounding box center [288, 134] width 302 height 20
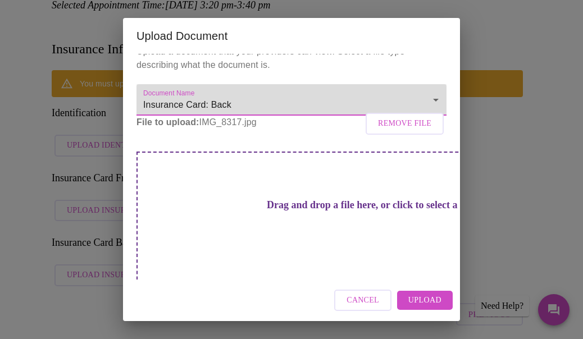
scroll to position [0, 0]
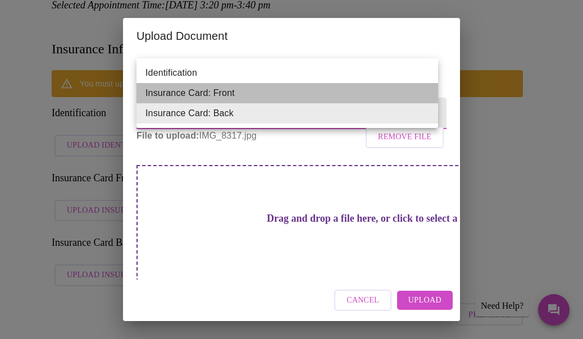
click at [207, 91] on li "Insurance Card: Front" at bounding box center [288, 93] width 302 height 20
type input "Insurance Card: Front"
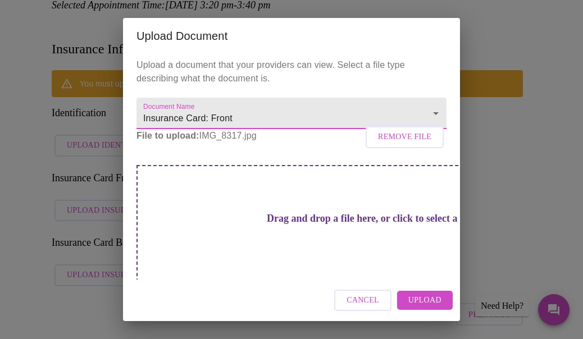
click at [492, 131] on div "Upload Document Upload a document that your providers can view. Select a file t…" at bounding box center [291, 169] width 583 height 339
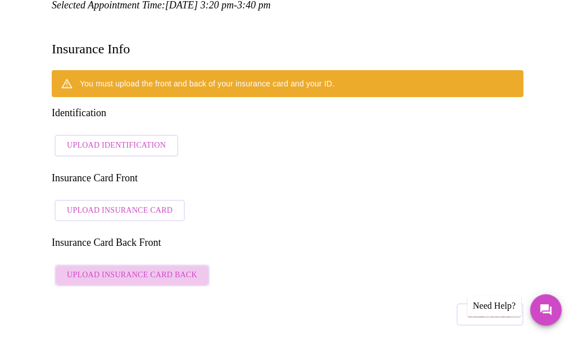
click at [151, 269] on span "Upload Insurance Card Back" at bounding box center [132, 276] width 130 height 14
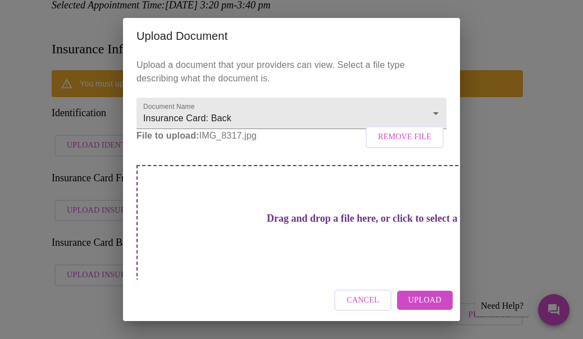
scroll to position [13, 0]
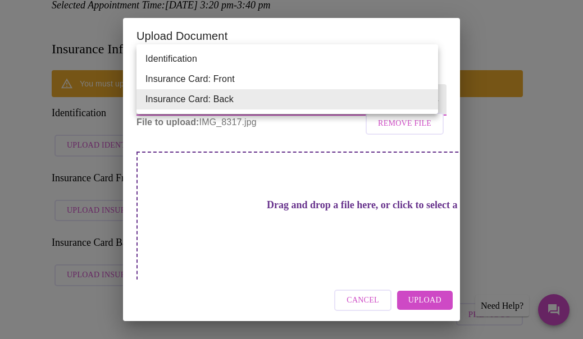
click at [272, 81] on li "Insurance Card: Front" at bounding box center [288, 79] width 302 height 20
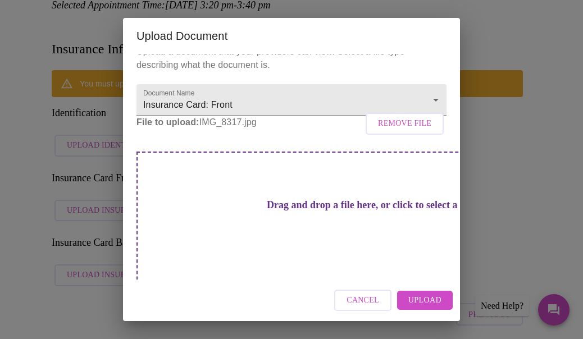
click at [414, 180] on div "Drag and drop a file here, or click to select a file" at bounding box center [371, 227] width 468 height 151
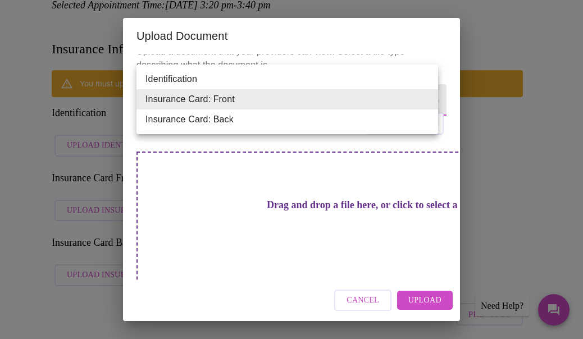
click at [324, 116] on li "Insurance Card: Back" at bounding box center [288, 120] width 302 height 20
type input "Insurance Card: Back"
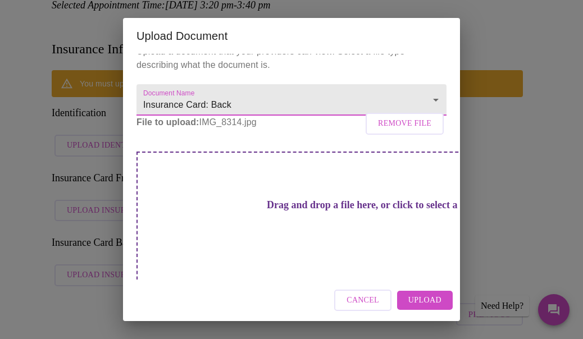
click at [515, 123] on div "Upload Document Upload a document that your providers can view. Select a file t…" at bounding box center [291, 169] width 583 height 339
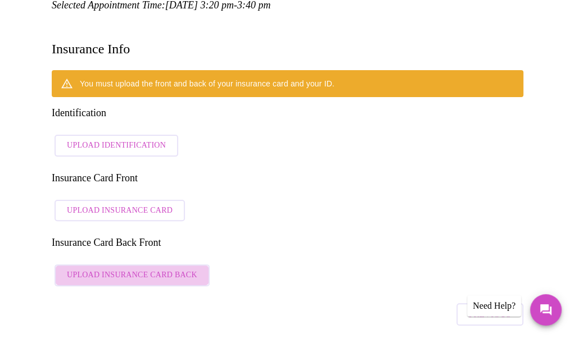
click at [151, 269] on span "Upload Insurance Card Back" at bounding box center [132, 276] width 130 height 14
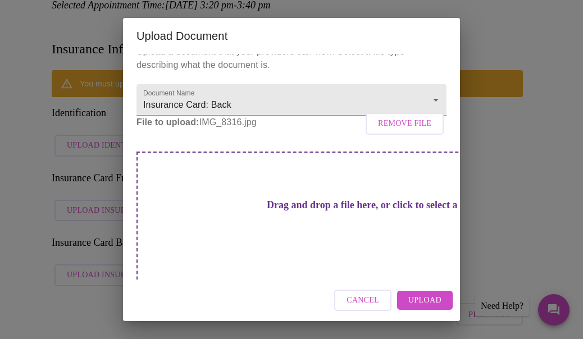
click at [483, 129] on div "Upload Document Upload a document that your providers can view. Select a file t…" at bounding box center [291, 169] width 583 height 339
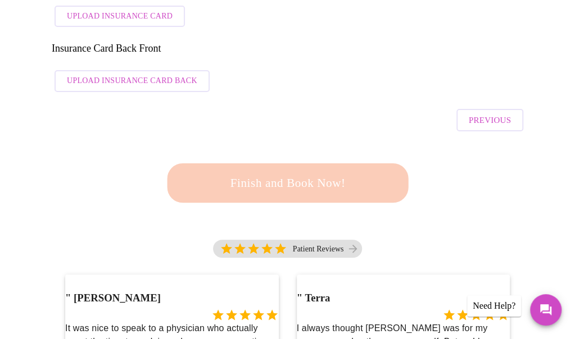
scroll to position [354, 0]
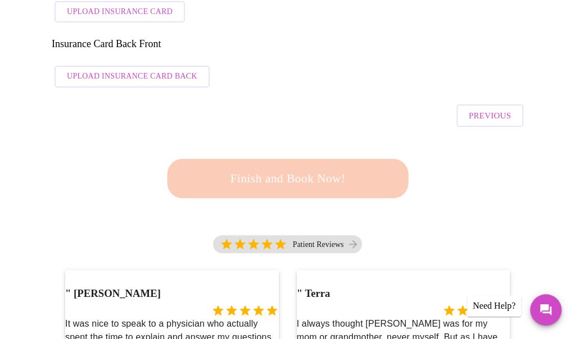
click at [271, 133] on div "Finish and Book Now!" at bounding box center [287, 179] width 471 height 92
click at [255, 143] on div "Finish and Book Now!" at bounding box center [287, 178] width 253 height 71
click at [246, 143] on div "Finish and Book Now!" at bounding box center [288, 178] width 252 height 71
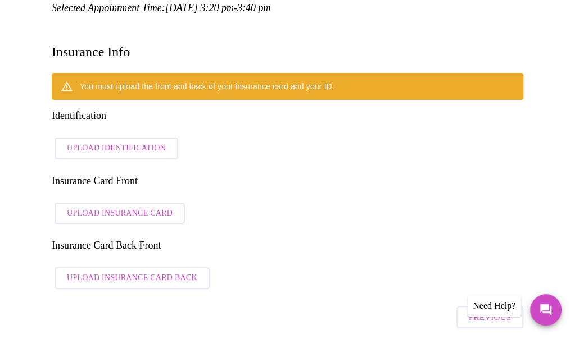
scroll to position [180, 0]
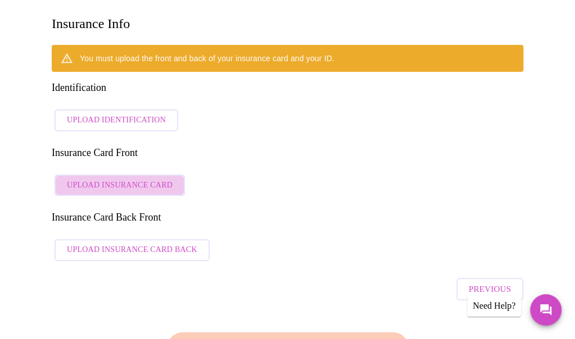
click at [143, 179] on span "Upload Insurance Card" at bounding box center [120, 186] width 106 height 14
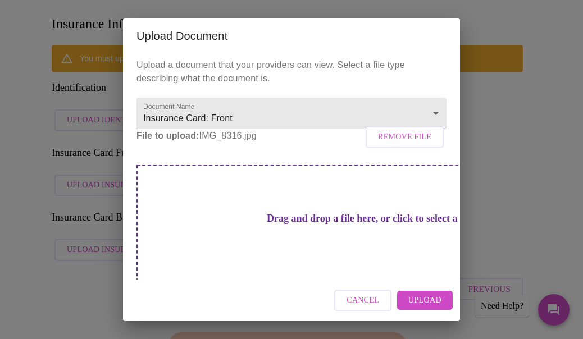
click at [518, 106] on div "Upload Document Upload a document that your providers can view. Select a file t…" at bounding box center [291, 169] width 583 height 339
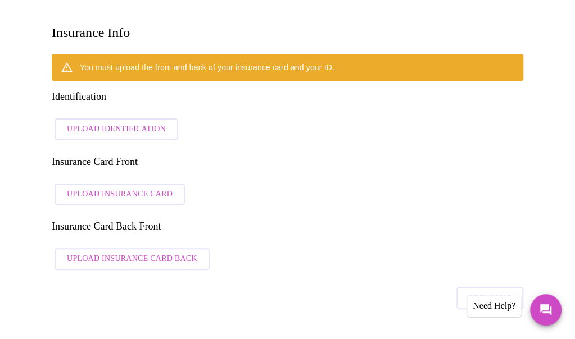
scroll to position [173, 0]
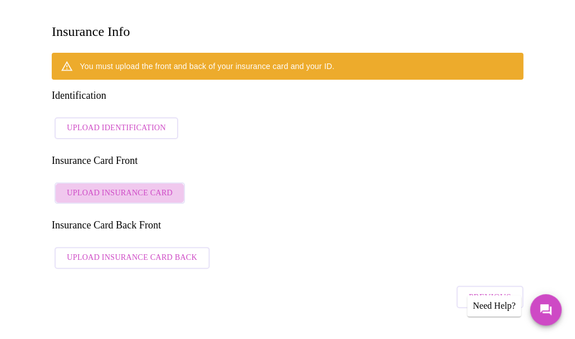
click at [149, 187] on span "Upload Insurance Card" at bounding box center [120, 194] width 106 height 14
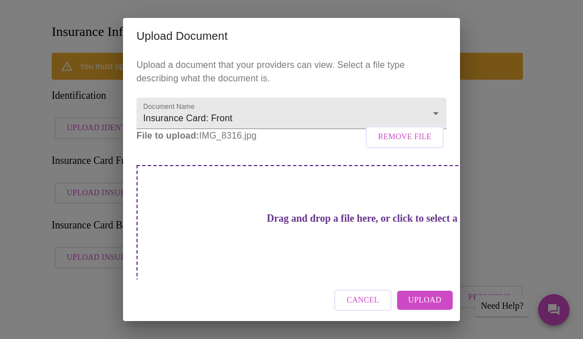
click at [511, 102] on div "Upload Document Upload a document that your providers can view. Select a file t…" at bounding box center [291, 169] width 583 height 339
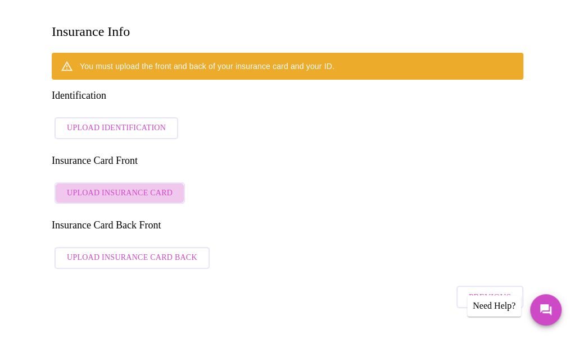
click at [119, 187] on span "Upload Insurance Card" at bounding box center [120, 194] width 106 height 14
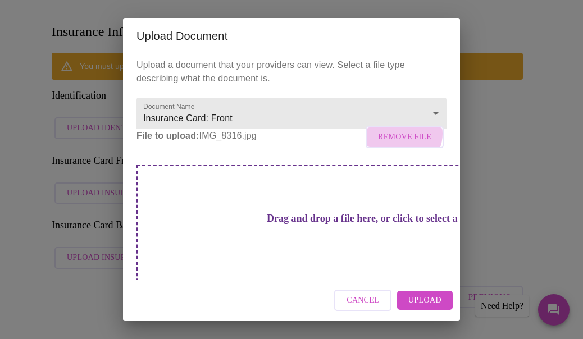
click at [398, 144] on span "Remove File" at bounding box center [404, 137] width 53 height 14
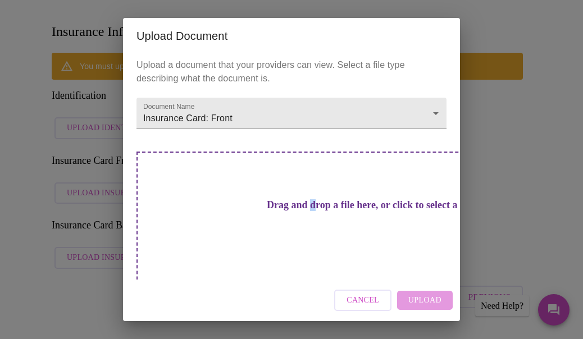
drag, startPoint x: 318, startPoint y: 183, endPoint x: 275, endPoint y: 196, distance: 44.6
click at [275, 199] on h3 "Drag and drop a file here, or click to select a file" at bounding box center [370, 205] width 310 height 12
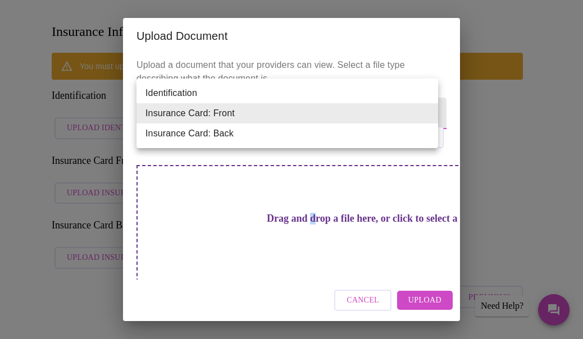
click at [269, 133] on li "Insurance Card: Back" at bounding box center [288, 134] width 302 height 20
type input "Insurance Card: Back"
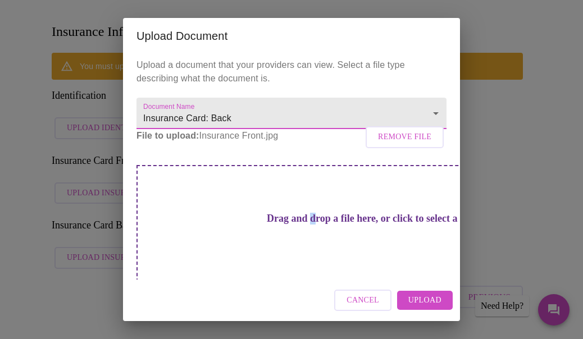
click at [273, 216] on h3 "Drag and drop a file here, or click to select a file" at bounding box center [370, 219] width 310 height 12
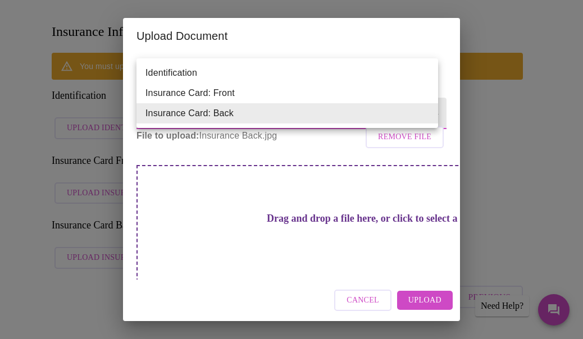
click at [376, 181] on div at bounding box center [291, 169] width 583 height 339
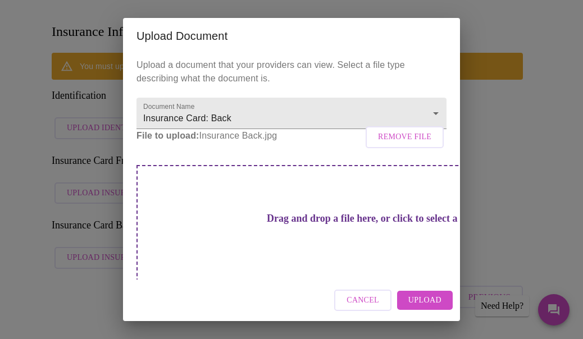
click at [489, 149] on div "Upload Document Upload a document that your providers can view. Select a file t…" at bounding box center [291, 169] width 583 height 339
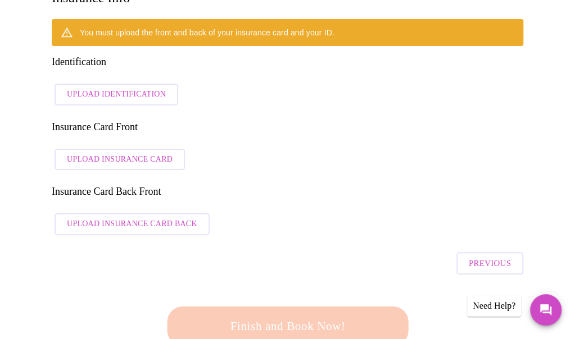
scroll to position [0, 0]
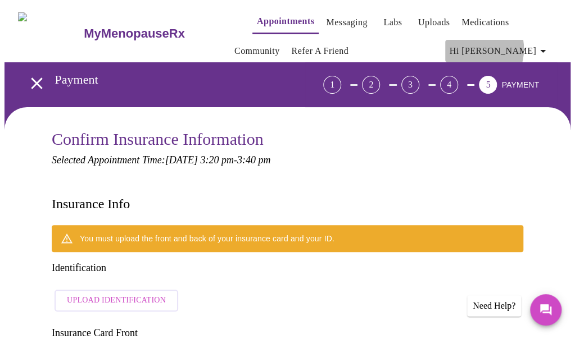
click at [506, 44] on span "Hi [PERSON_NAME]" at bounding box center [500, 51] width 100 height 16
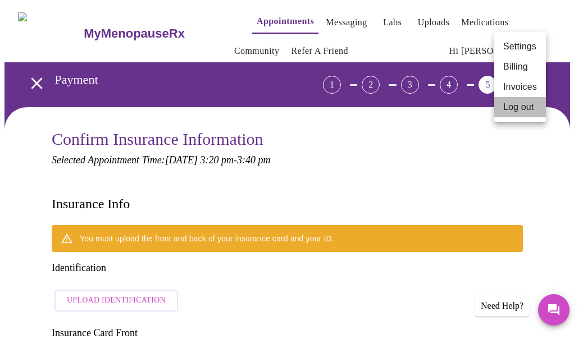
click at [516, 106] on li "Log out" at bounding box center [520, 107] width 52 height 20
